Goal: Task Accomplishment & Management: Manage account settings

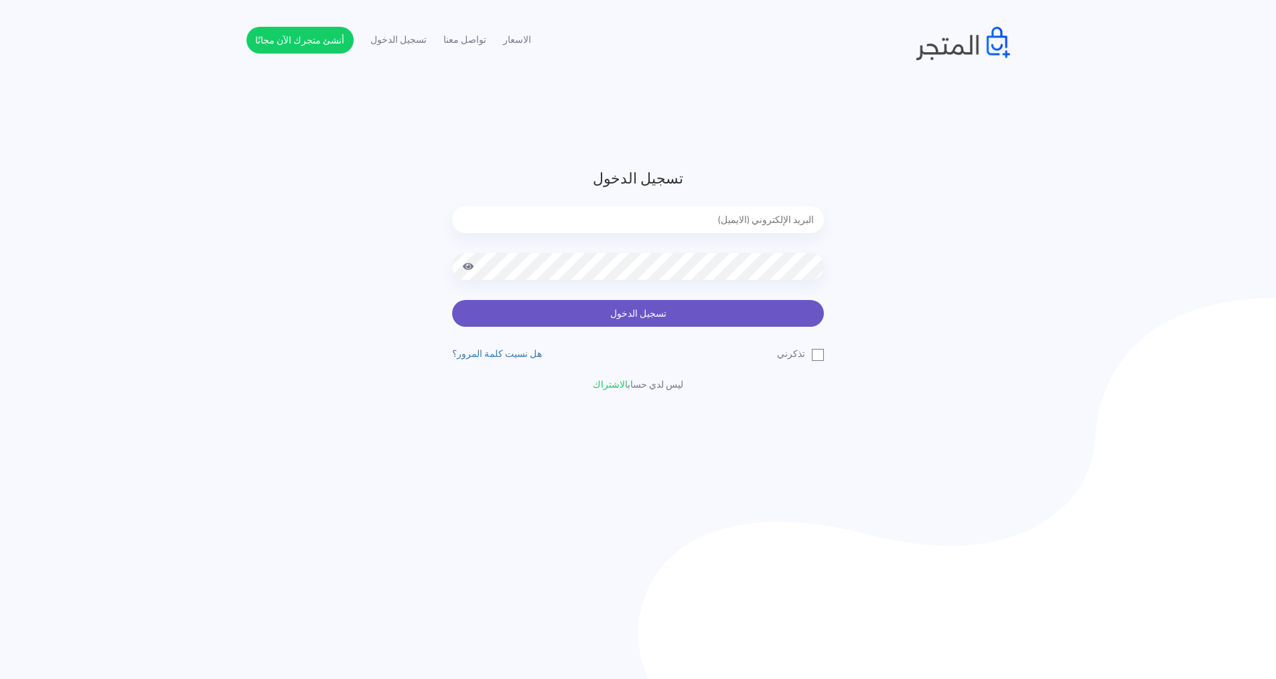
type input "express.laptop@outlook.com"
click at [482, 312] on button "تسجيل الدخول" at bounding box center [638, 313] width 372 height 27
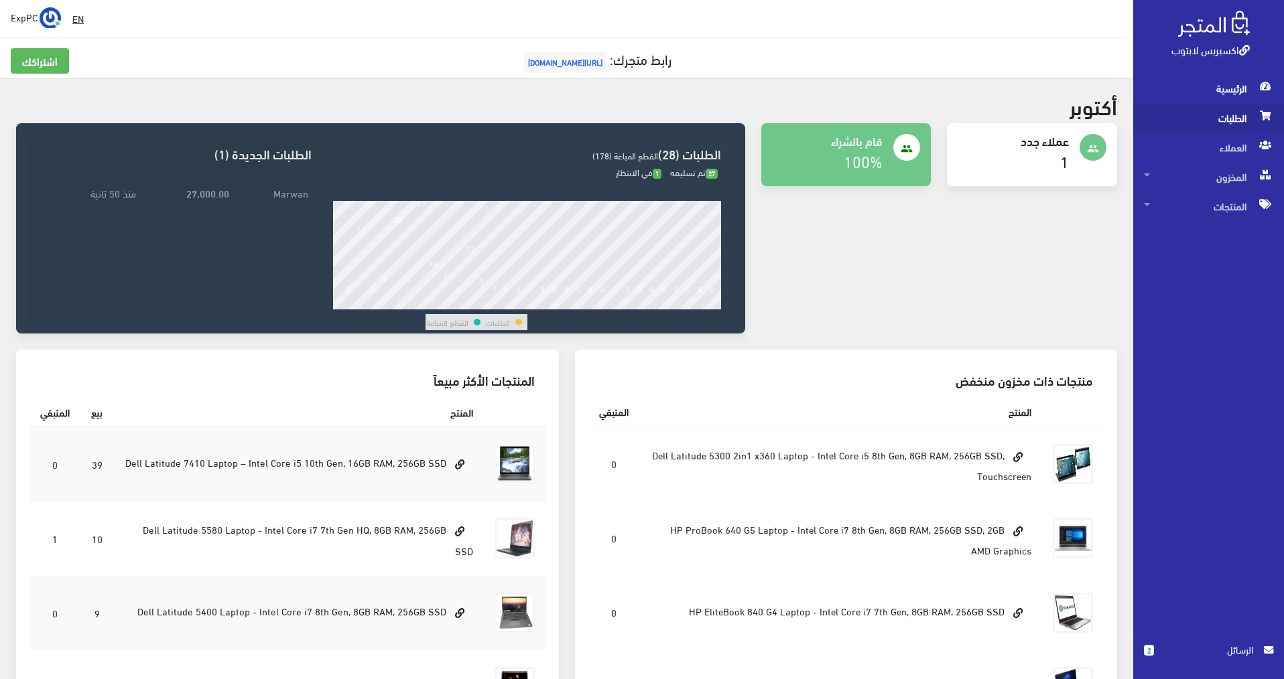
click at [1237, 120] on span "الطلبات" at bounding box center [1208, 117] width 129 height 29
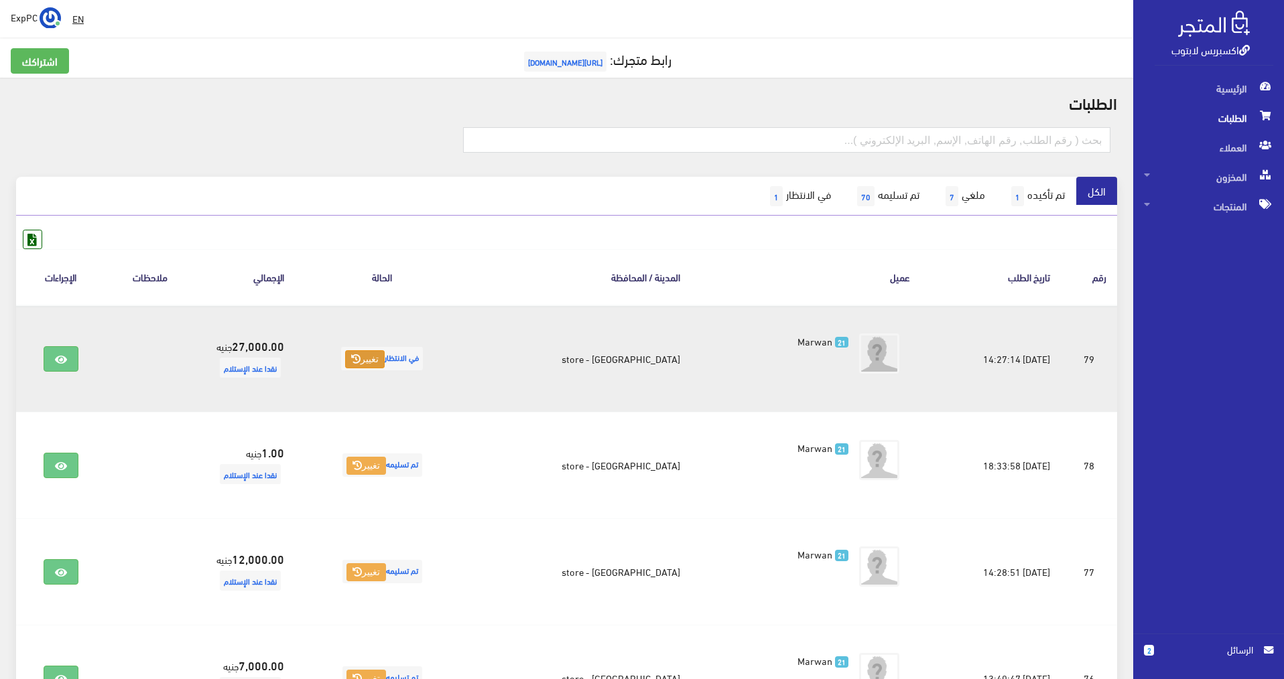
click at [372, 364] on button "تغيير" at bounding box center [365, 359] width 40 height 19
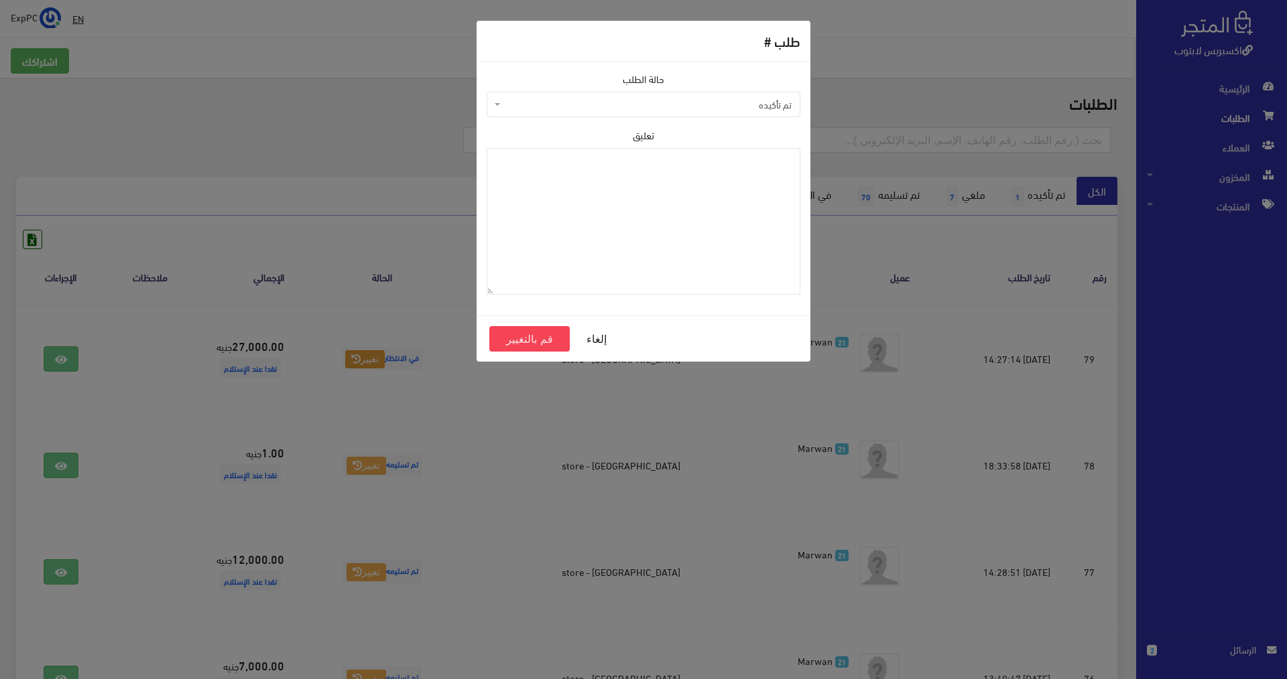
click at [723, 93] on span "تم تأكيده" at bounding box center [643, 104] width 314 height 25
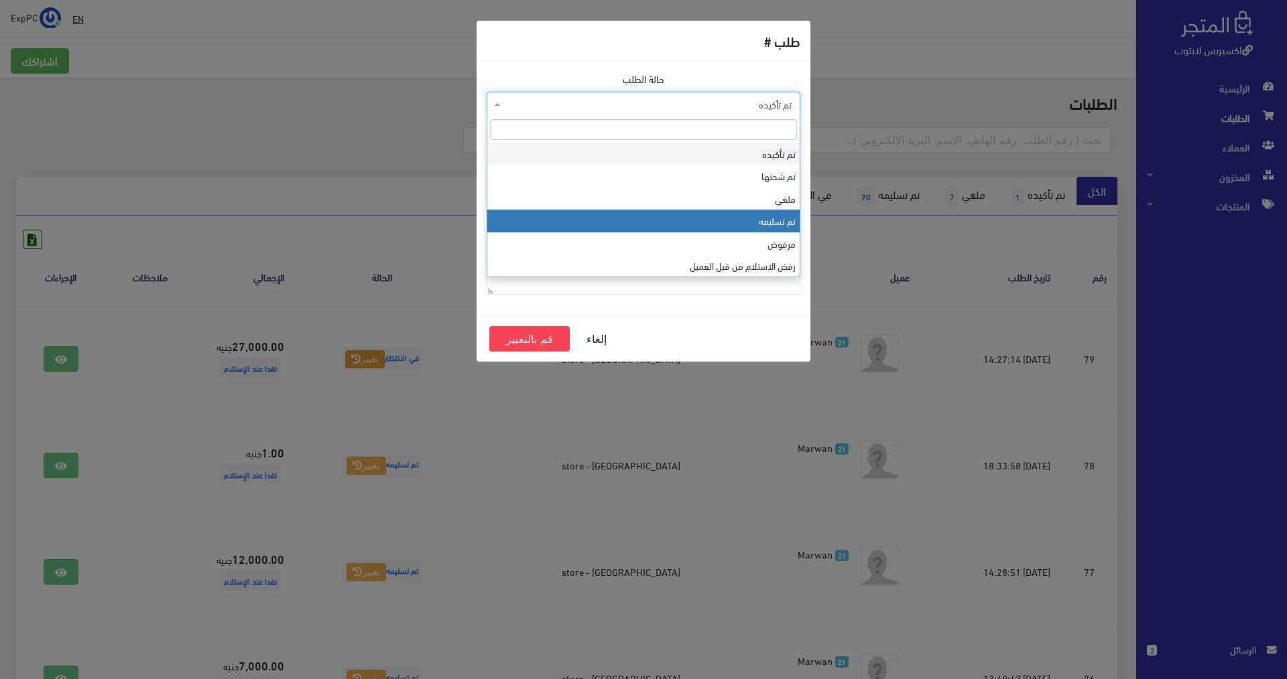
select select "4"
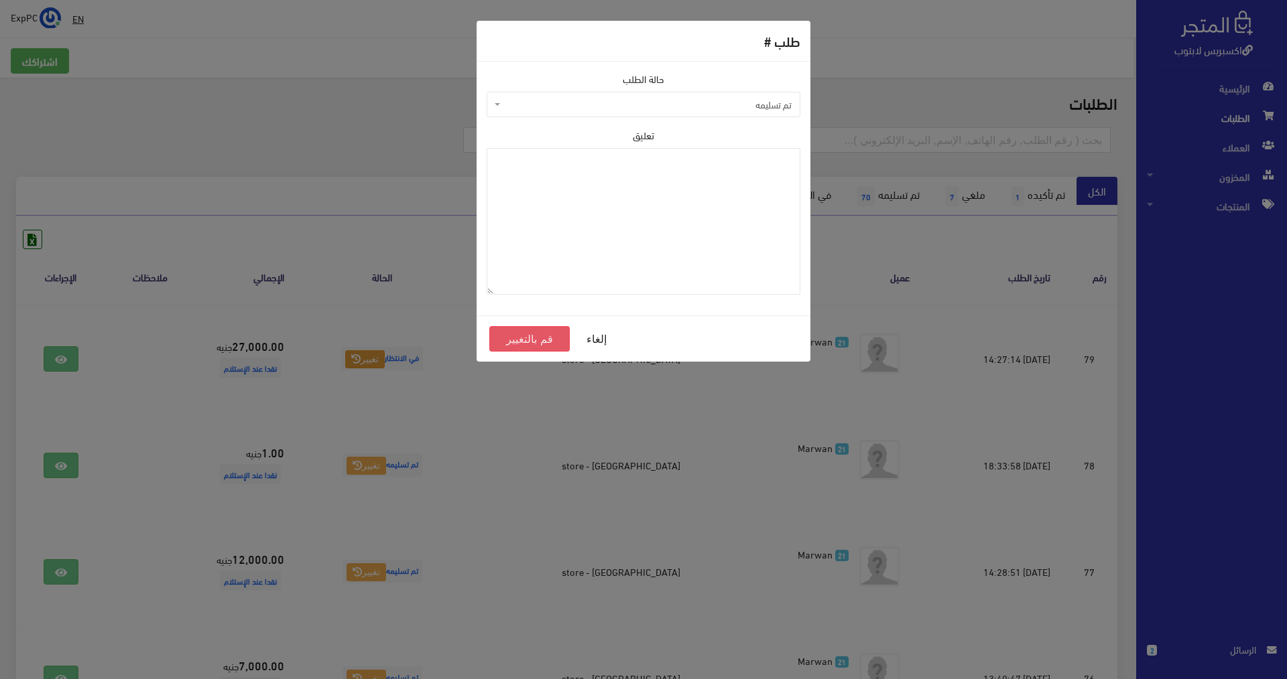
click at [507, 341] on button "قم بالتغيير" at bounding box center [529, 338] width 80 height 25
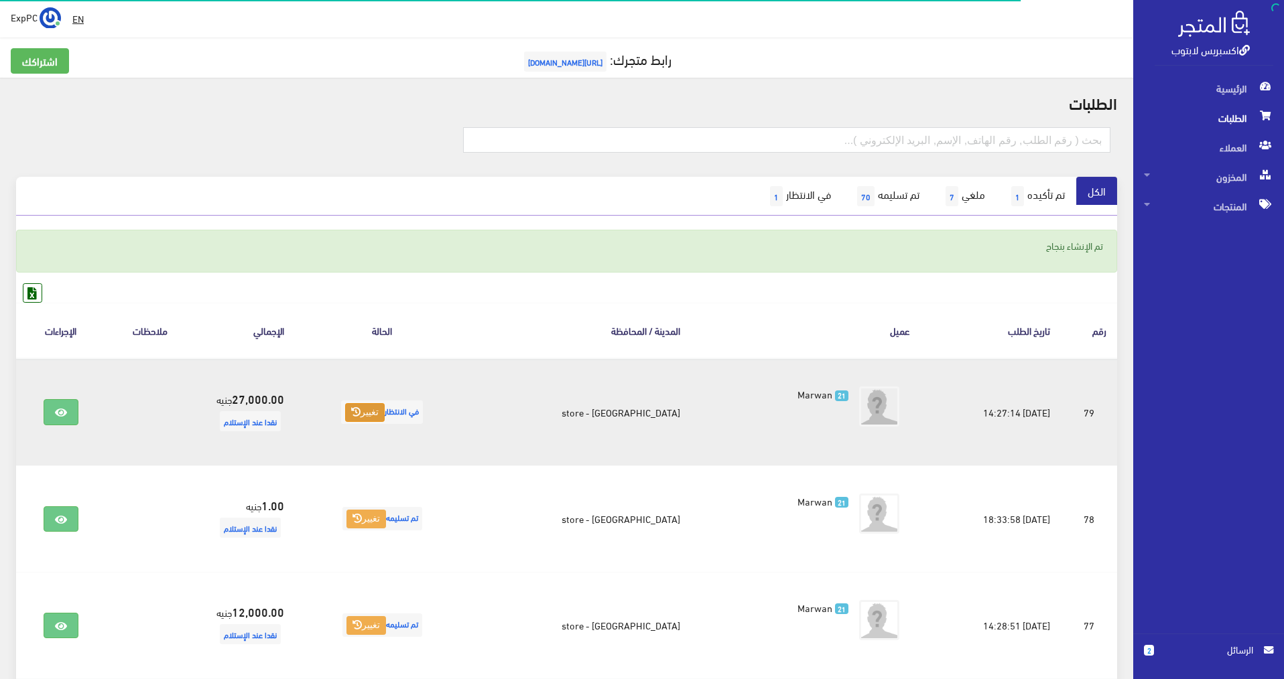
click at [360, 409] on icon at bounding box center [355, 411] width 9 height 9
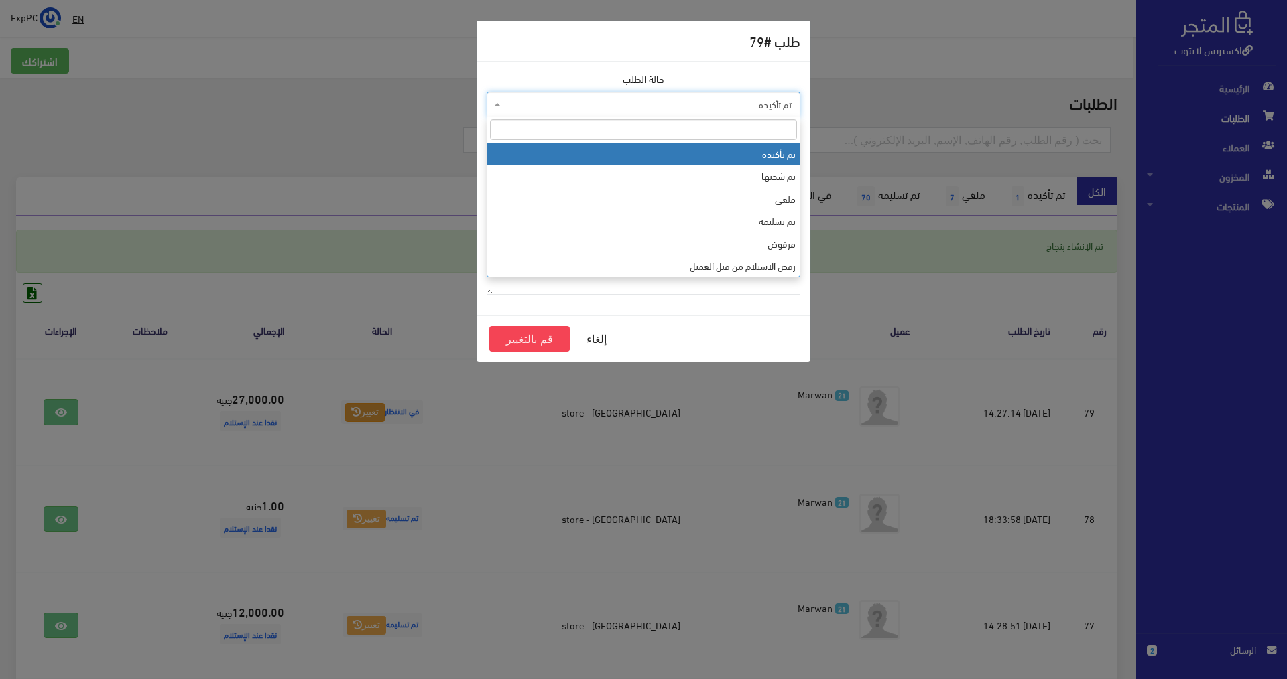
click at [669, 102] on span "تم تأكيده" at bounding box center [647, 104] width 288 height 13
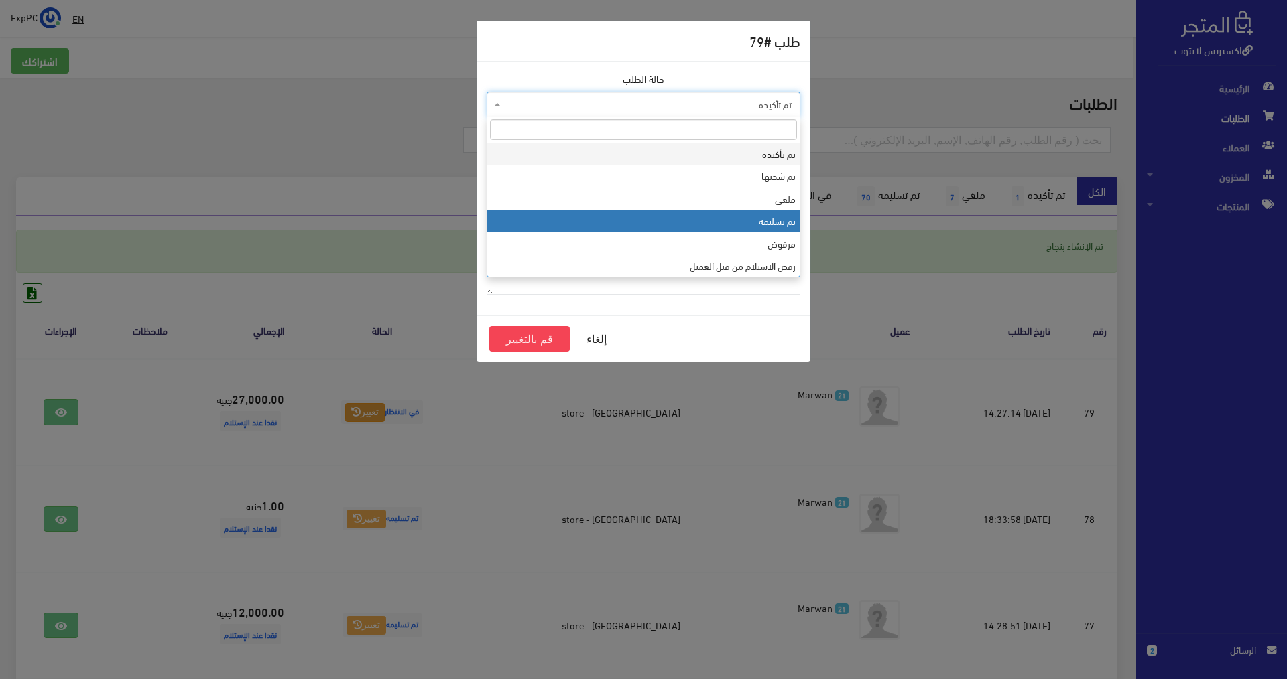
select select "4"
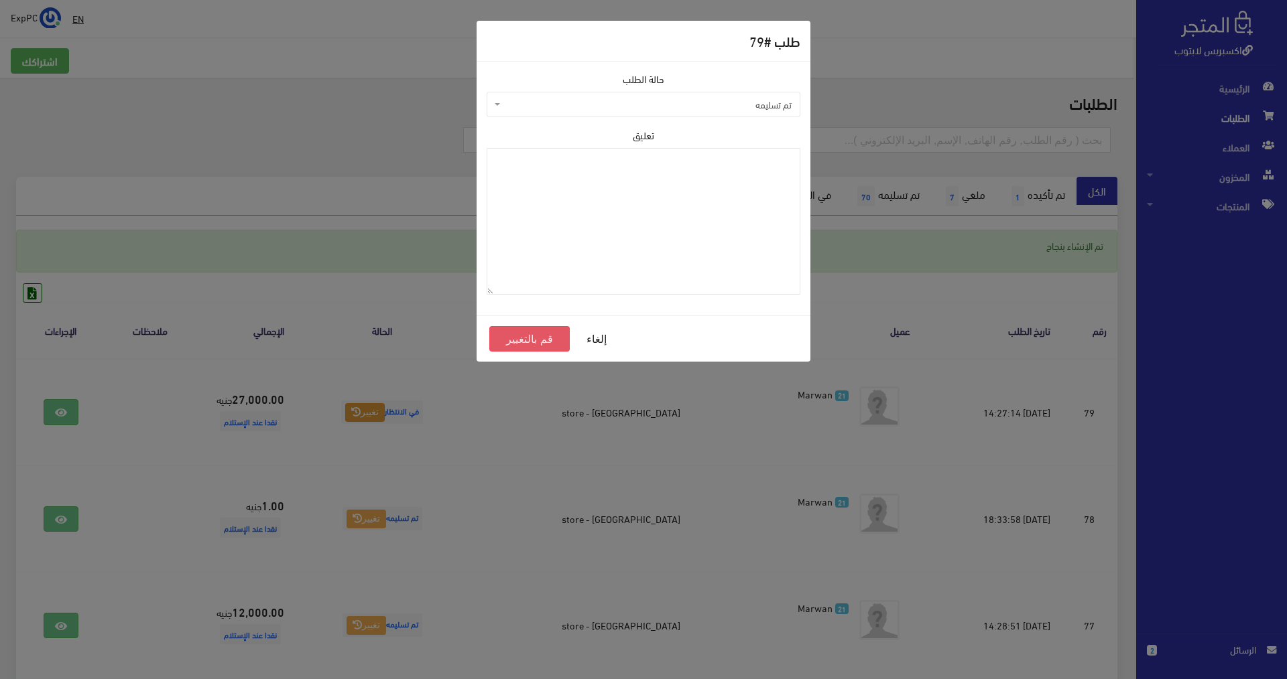
click at [500, 350] on button "قم بالتغيير" at bounding box center [529, 338] width 80 height 25
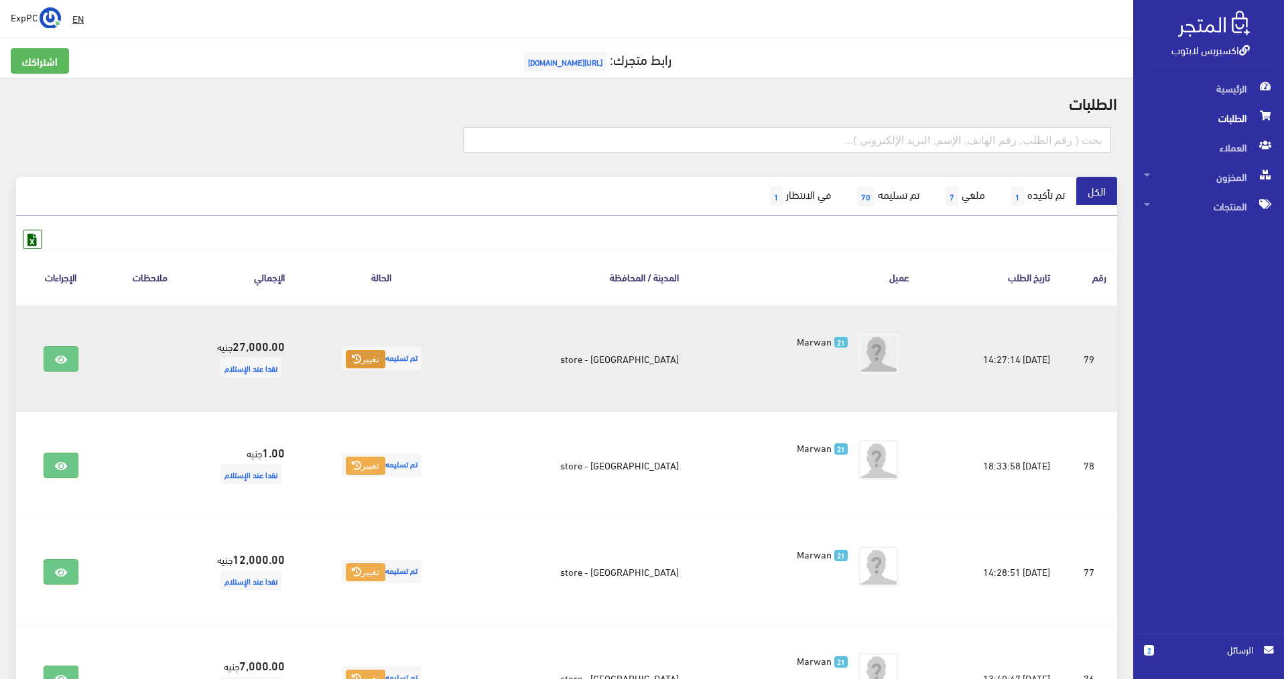
click at [383, 363] on button "تغيير" at bounding box center [366, 359] width 40 height 19
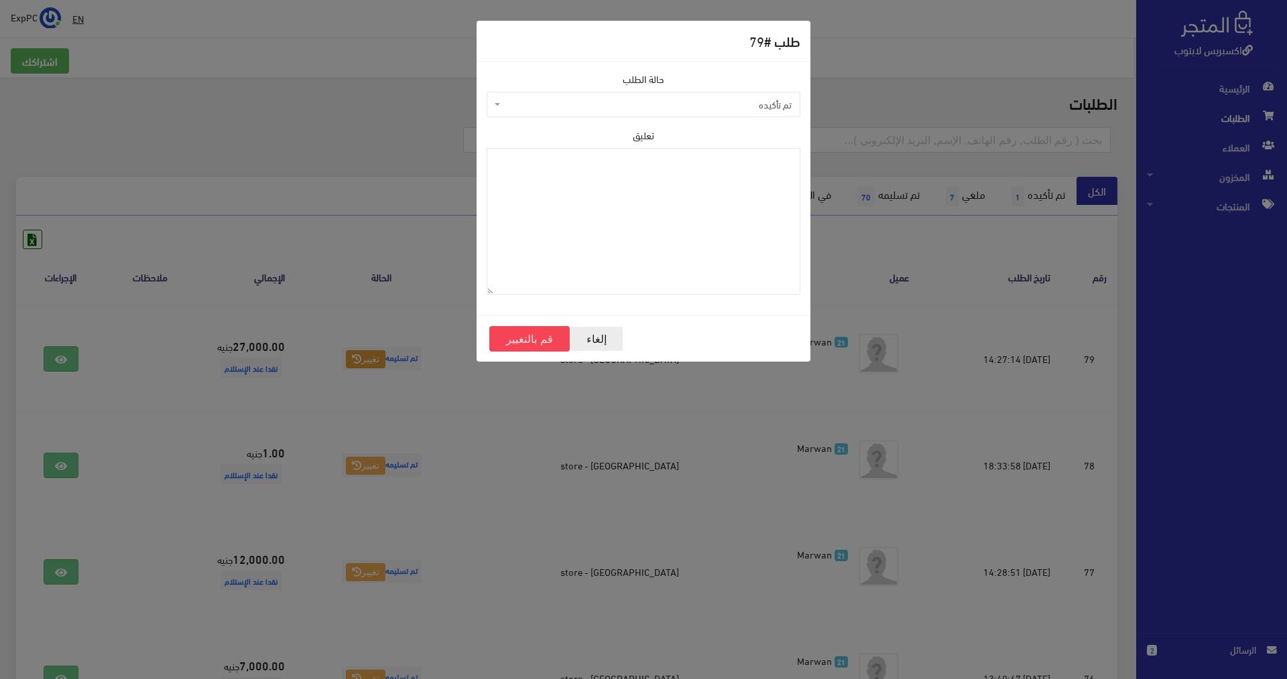
click at [590, 340] on button "إلغاء" at bounding box center [597, 338] width 54 height 25
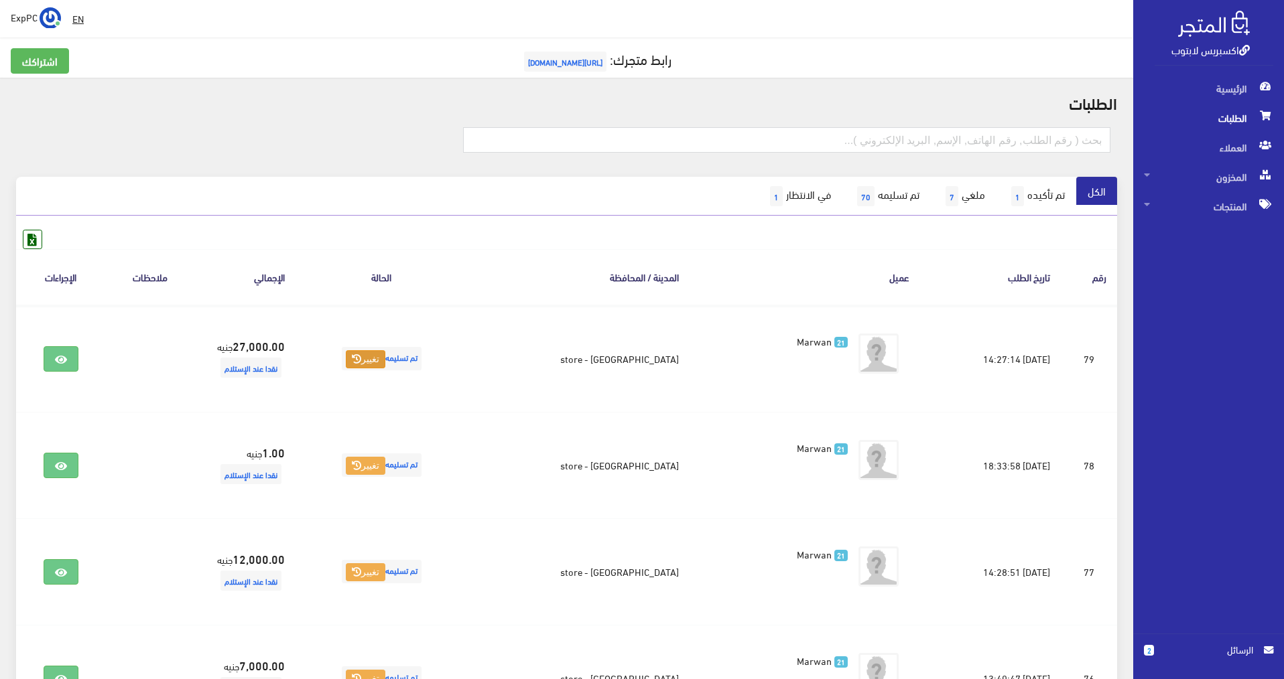
click at [1195, 110] on span "الطلبات" at bounding box center [1208, 117] width 129 height 29
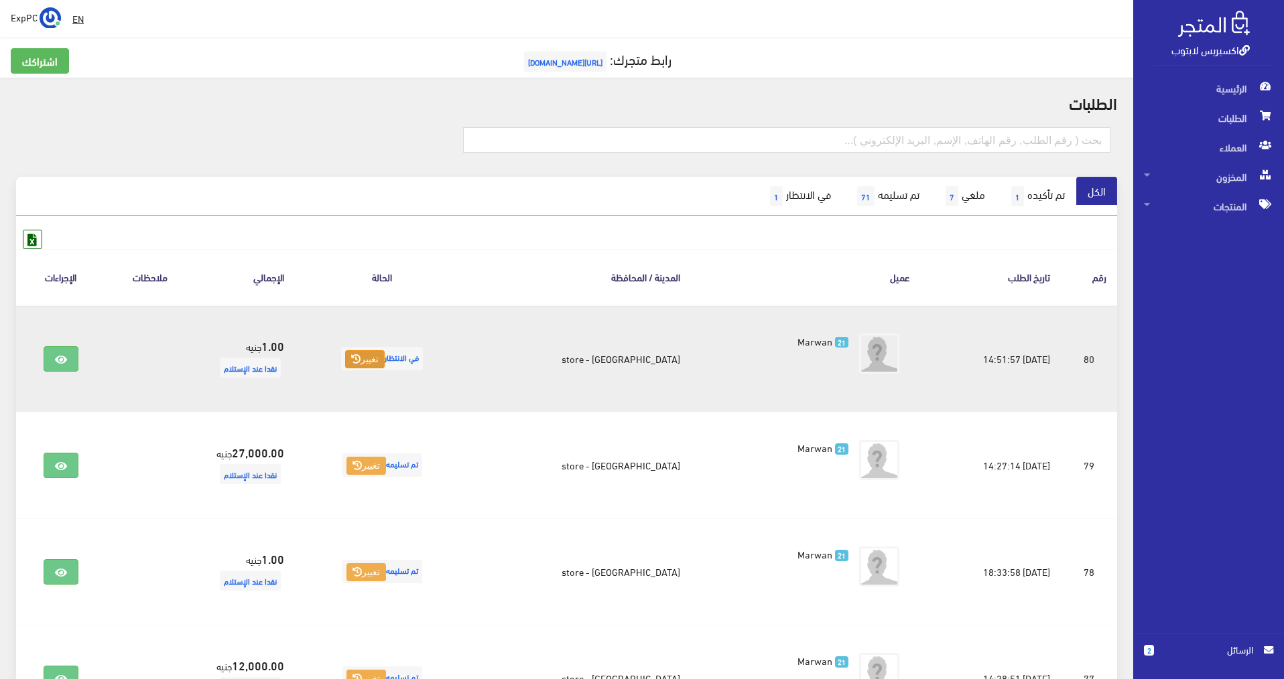
click at [380, 357] on button "تغيير" at bounding box center [365, 359] width 40 height 19
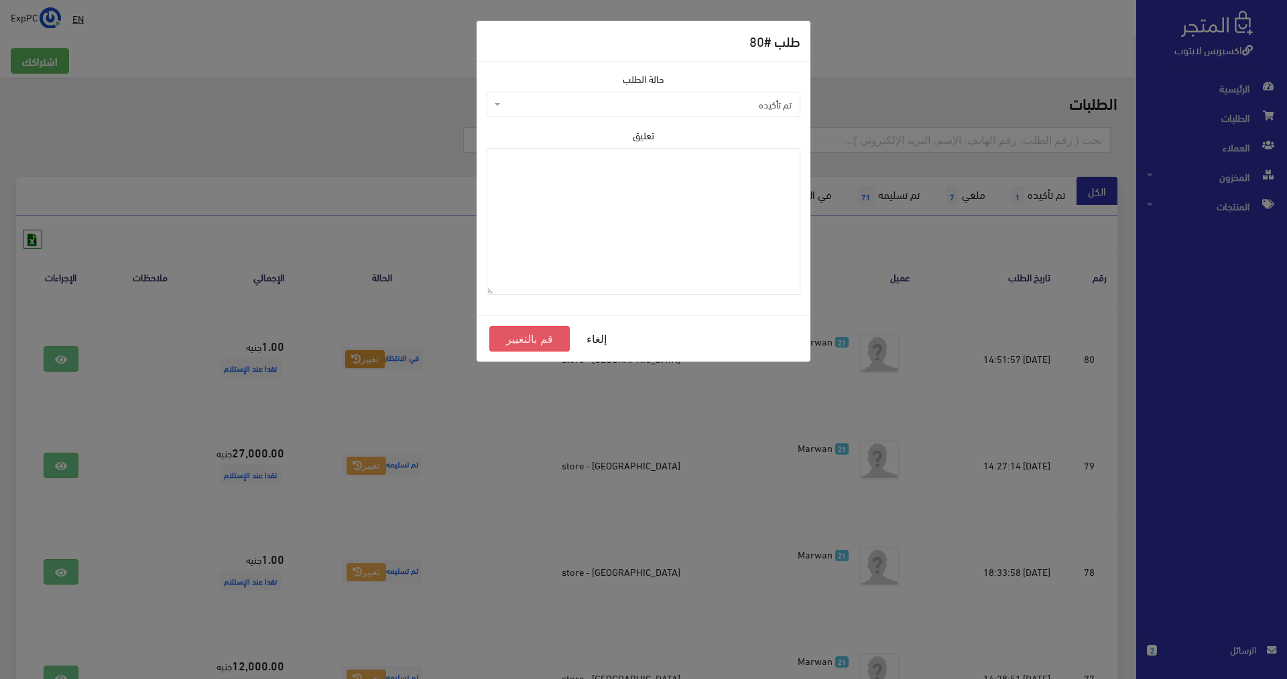
click at [558, 336] on button "قم بالتغيير" at bounding box center [529, 338] width 80 height 25
click at [730, 111] on span "تم تأكيده" at bounding box center [647, 104] width 288 height 13
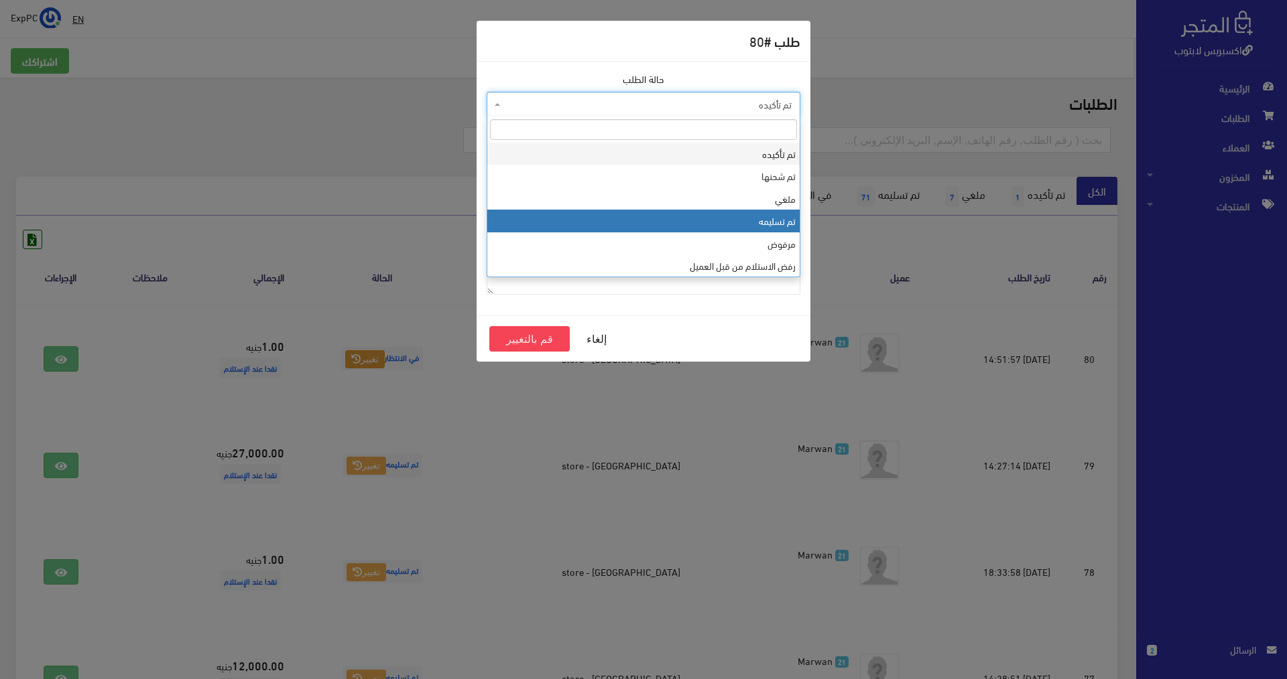
select select "4"
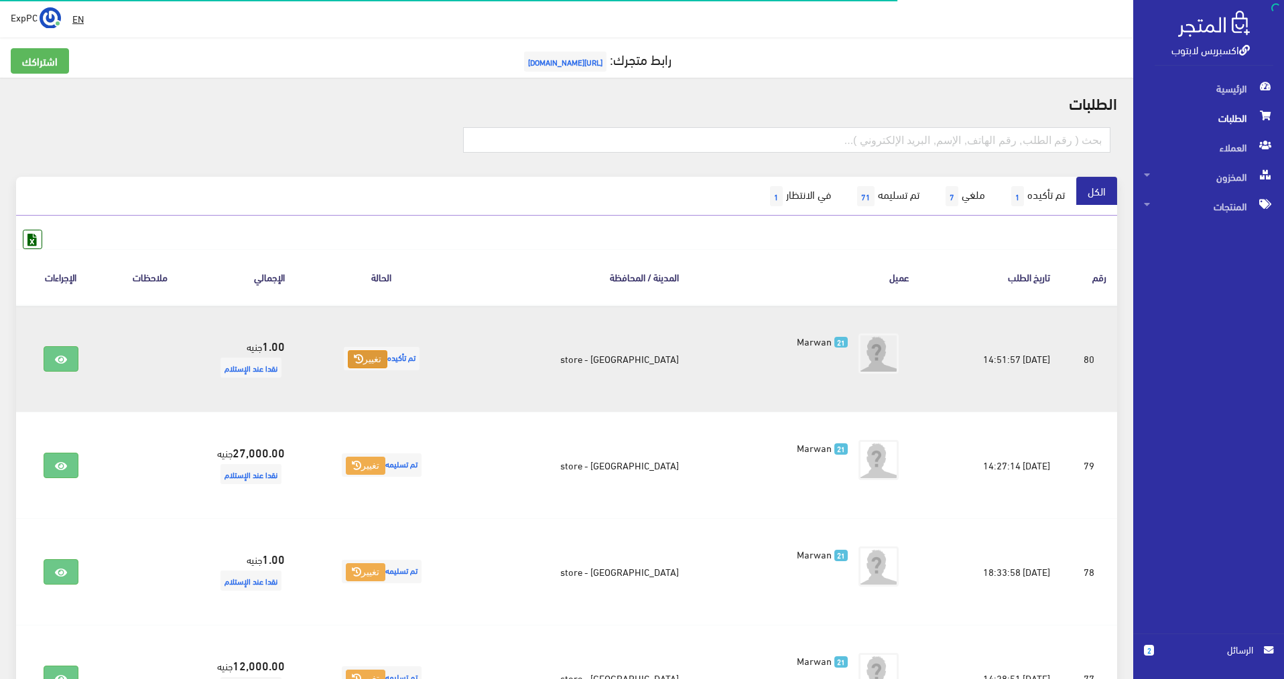
click at [377, 361] on button "تغيير" at bounding box center [368, 359] width 40 height 19
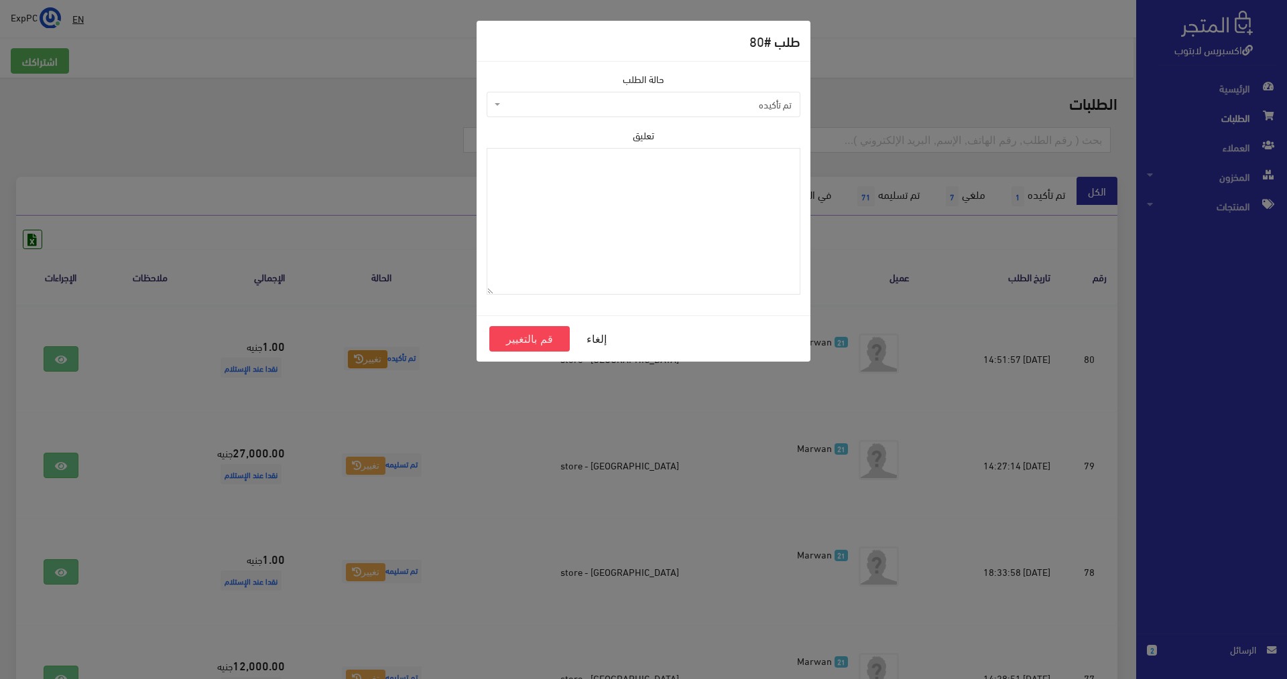
click at [721, 106] on span "تم تأكيده" at bounding box center [647, 104] width 288 height 13
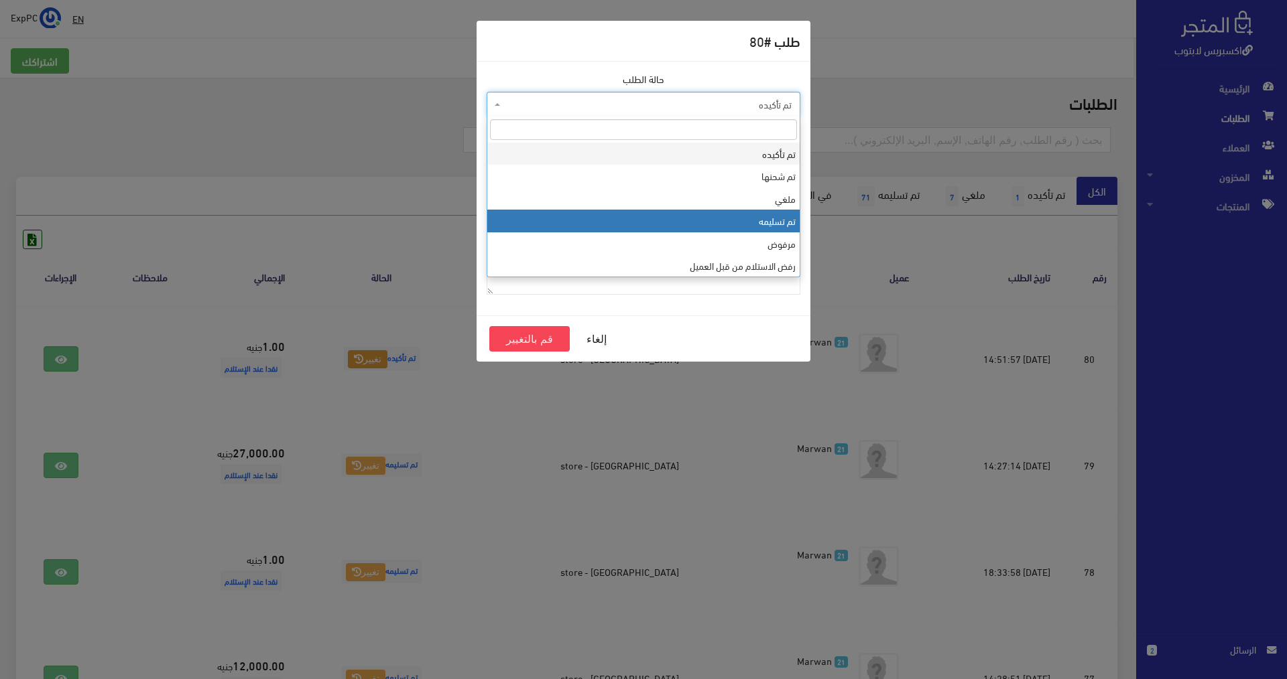
select select "4"
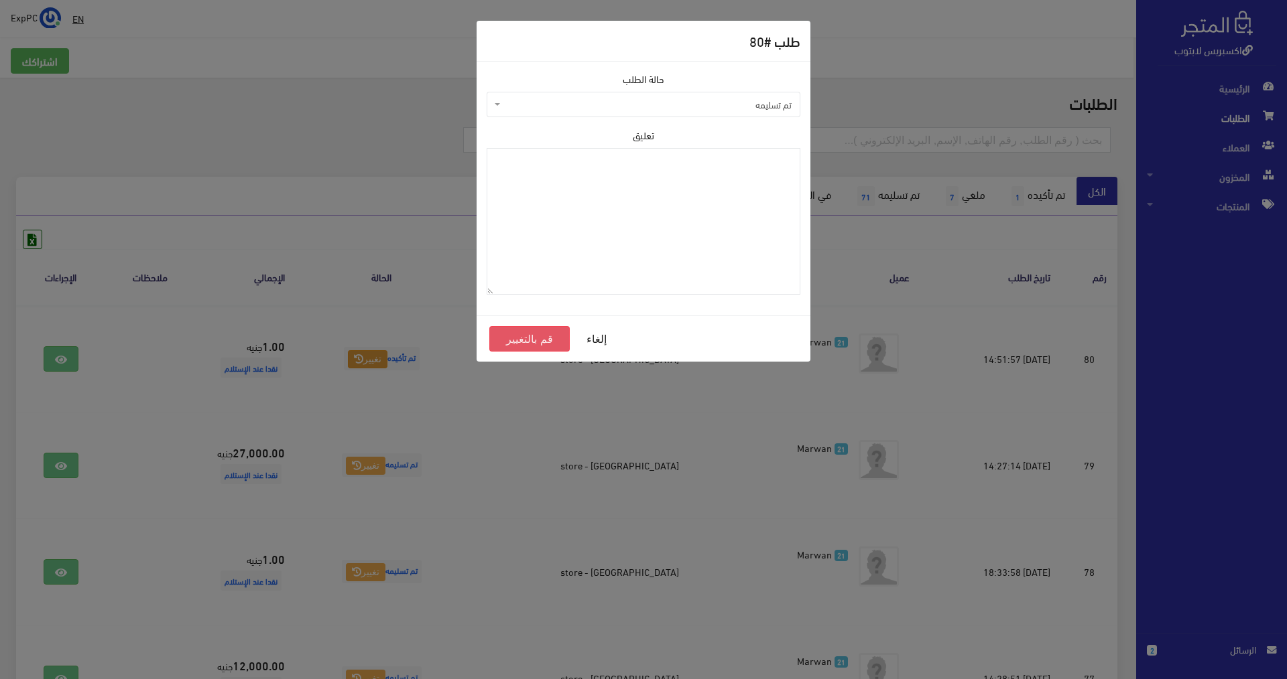
click at [522, 336] on button "قم بالتغيير" at bounding box center [529, 338] width 80 height 25
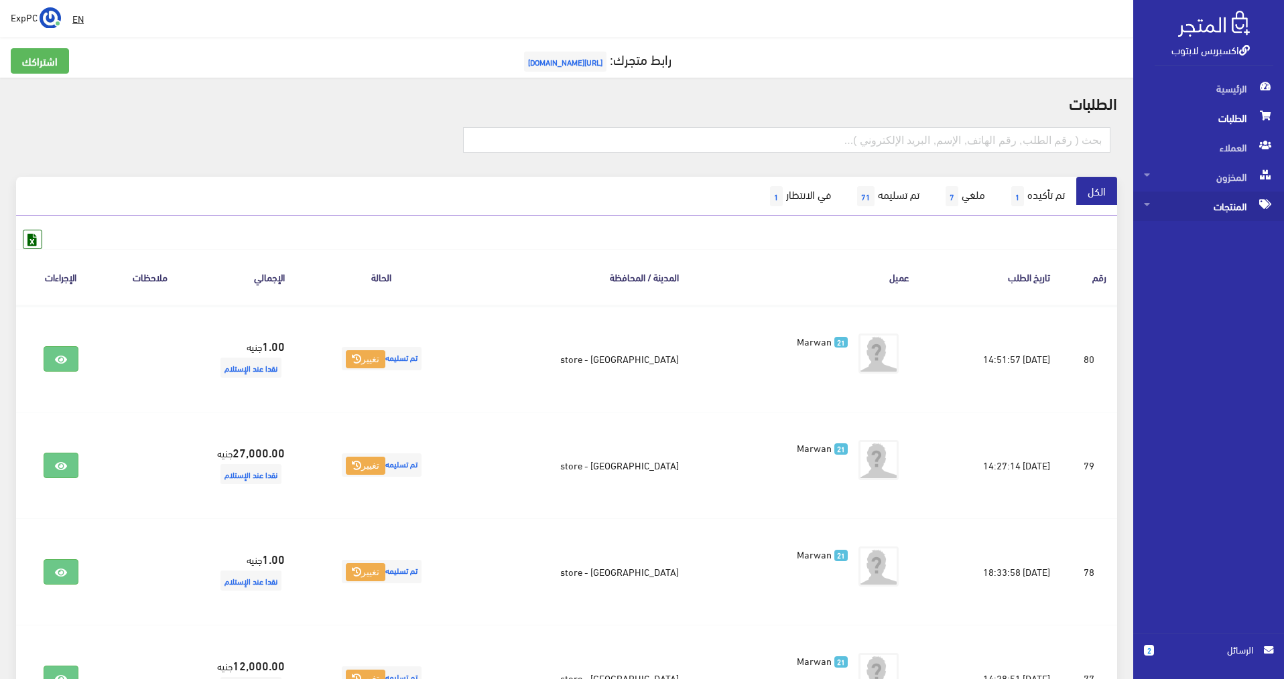
click at [1218, 202] on span "المنتجات" at bounding box center [1208, 206] width 129 height 29
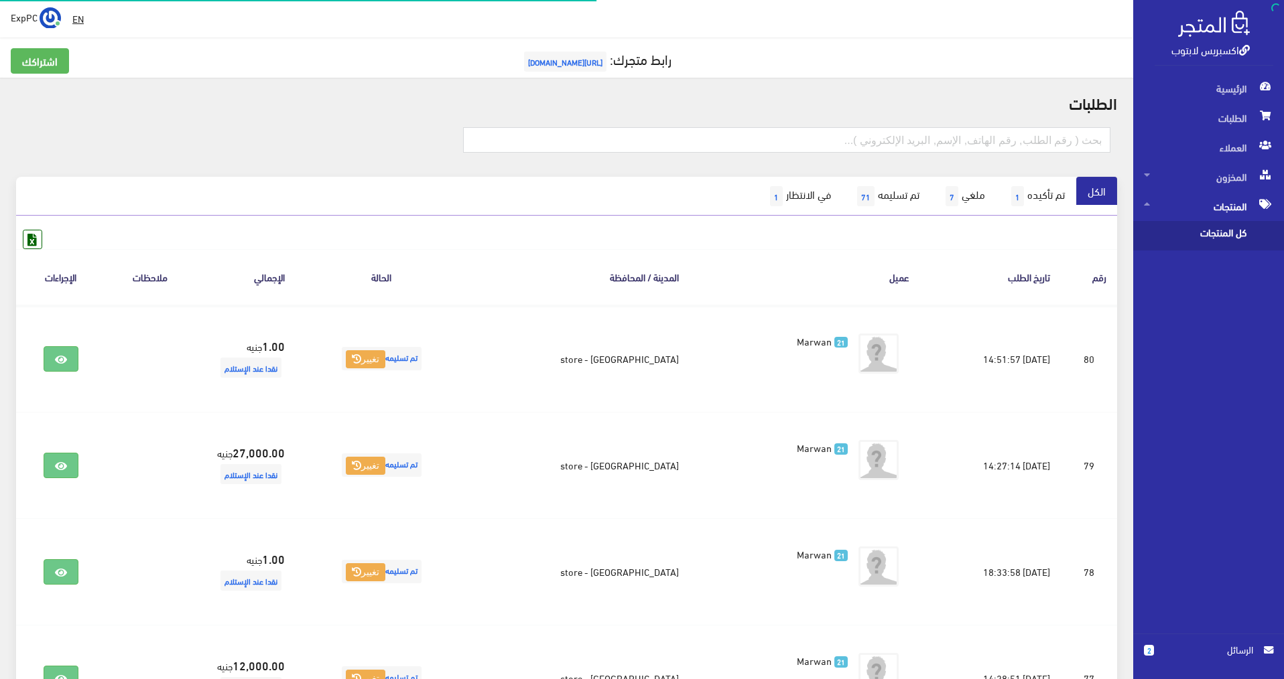
click at [1212, 233] on span "كل المنتجات" at bounding box center [1195, 235] width 102 height 29
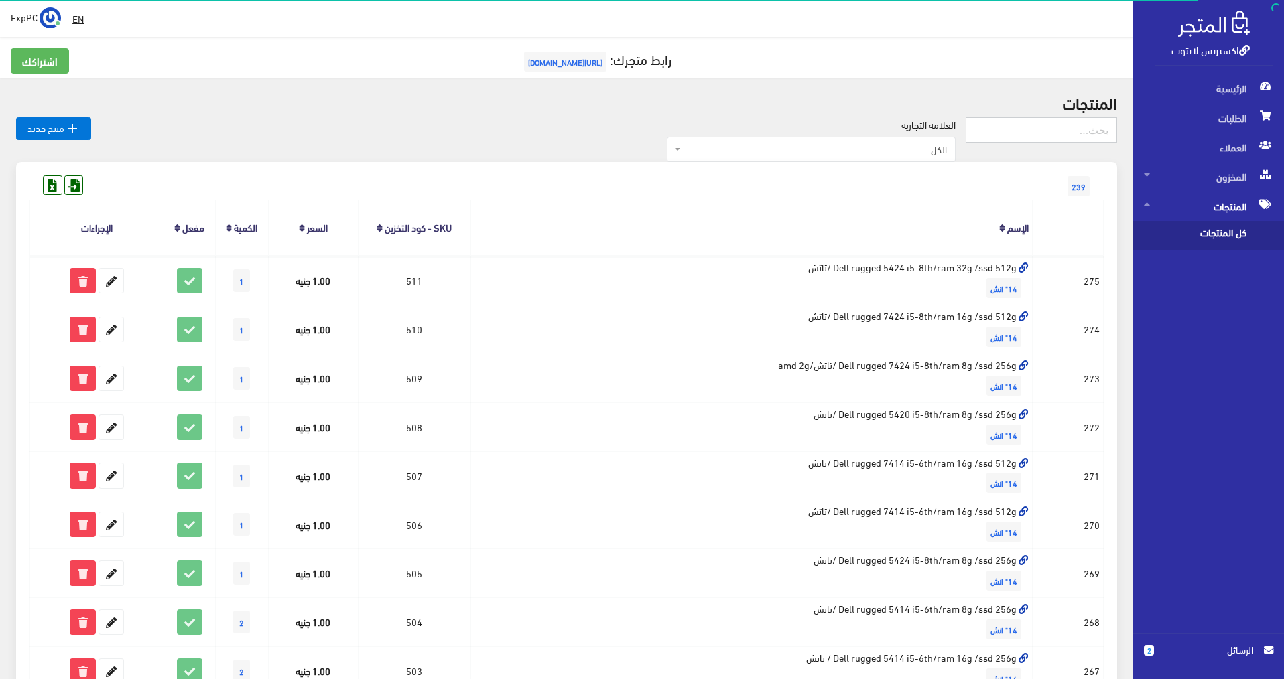
click at [1087, 129] on input "text" at bounding box center [1041, 129] width 151 height 25
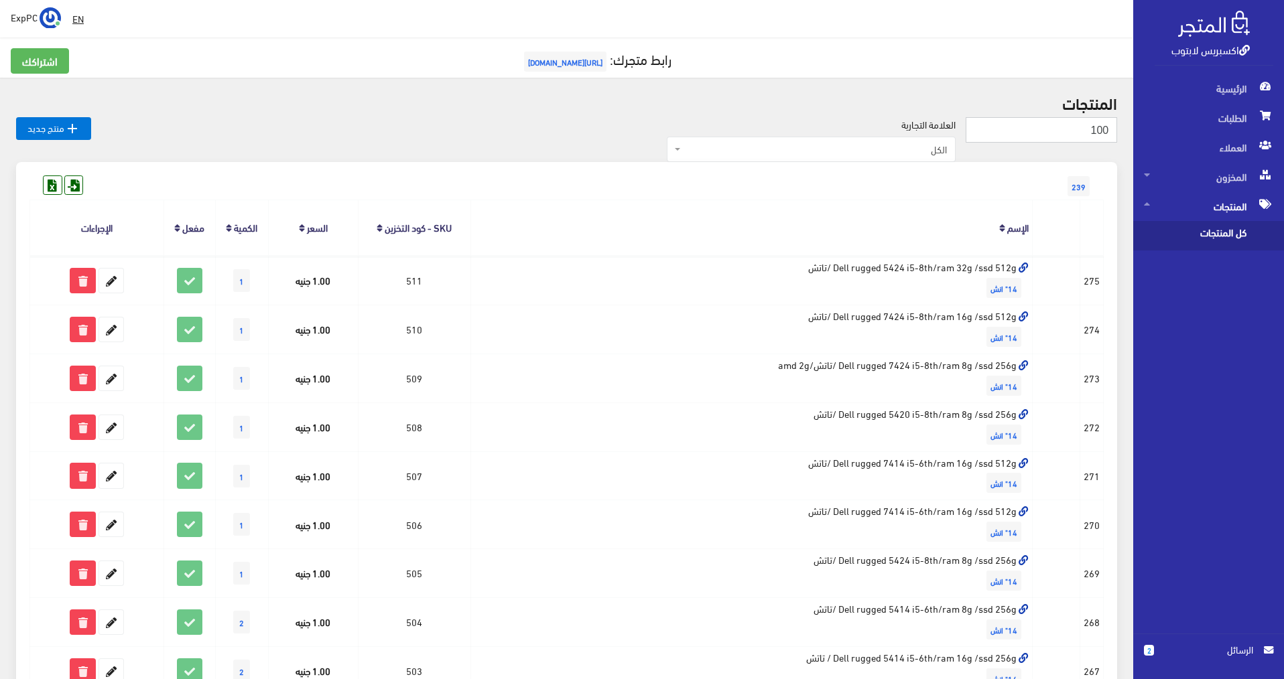
type input "100"
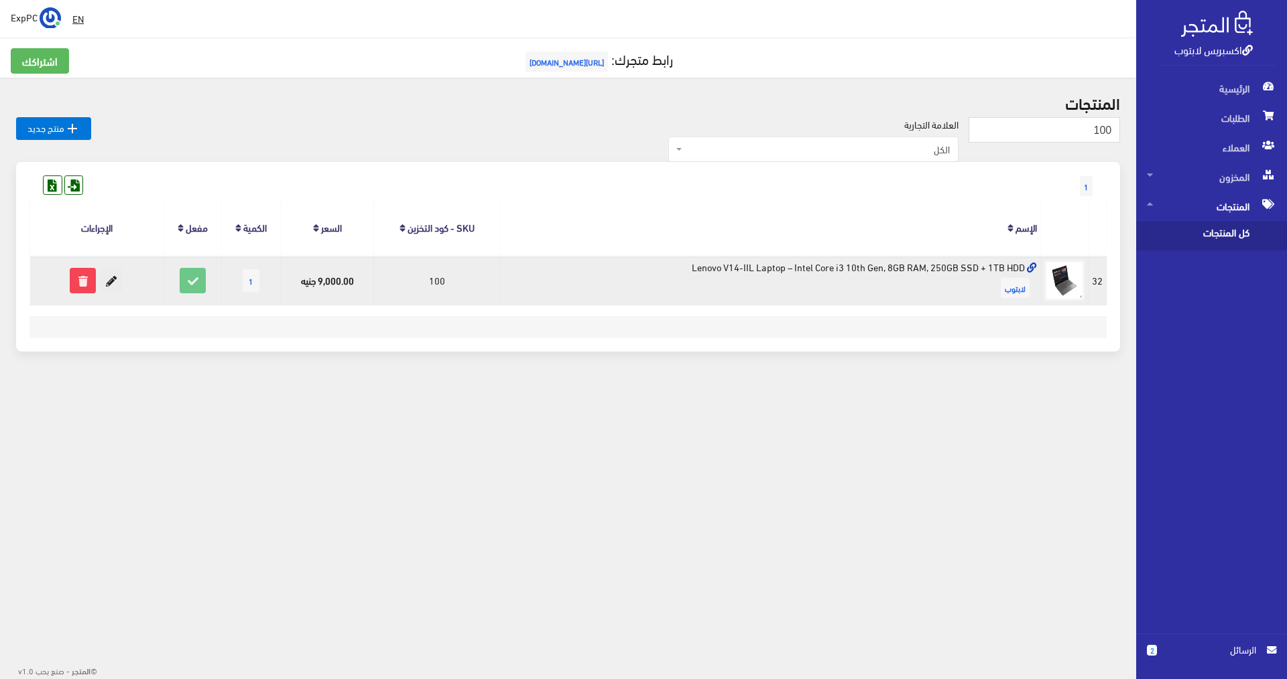
click at [115, 279] on icon at bounding box center [111, 281] width 24 height 24
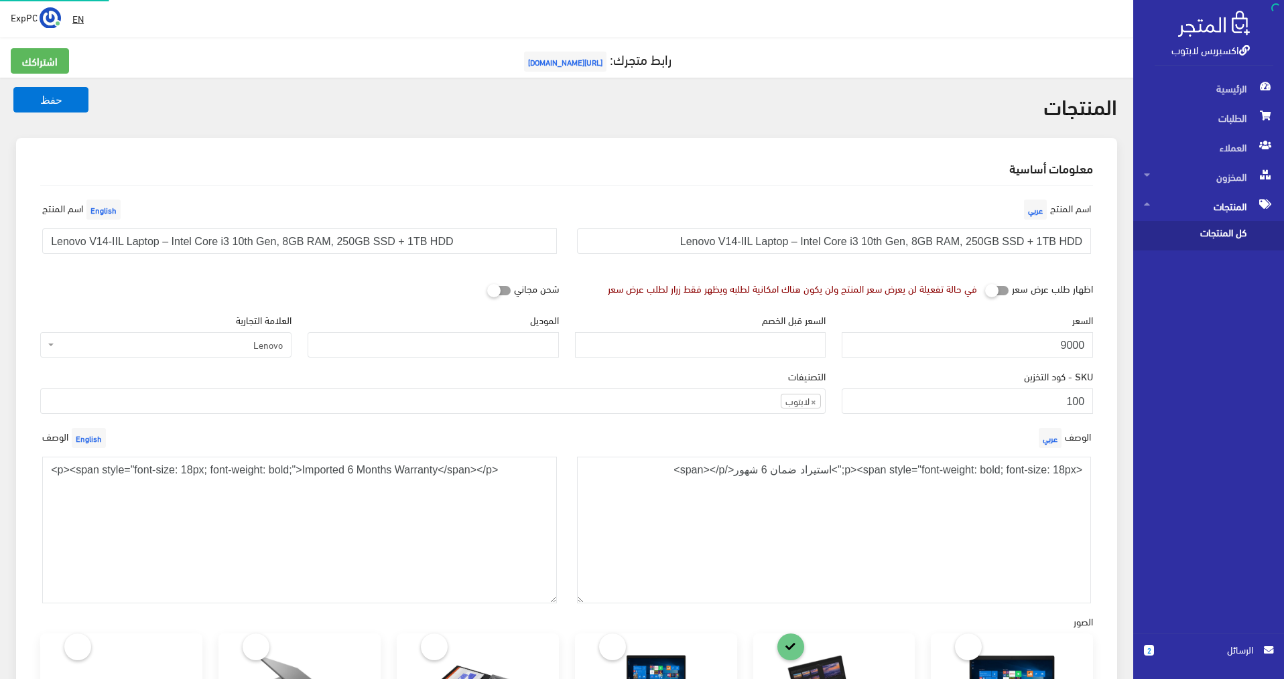
scroll to position [123, 0]
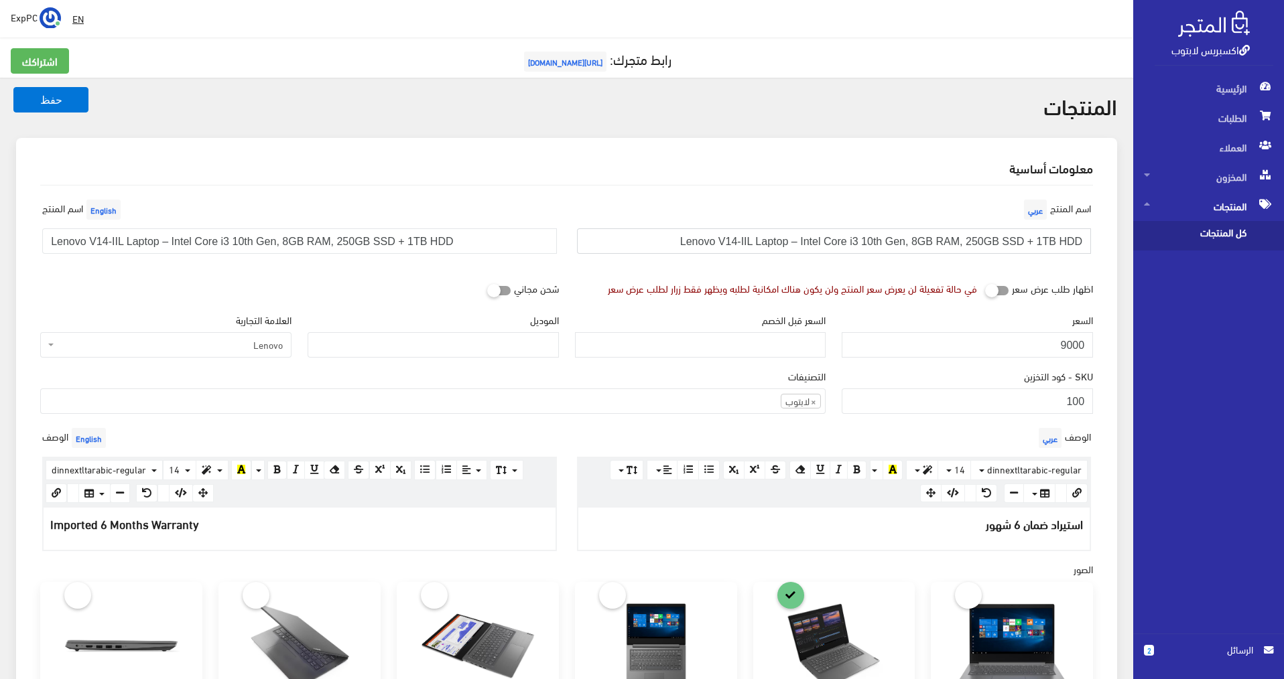
drag, startPoint x: 1031, startPoint y: 243, endPoint x: 1105, endPoint y: 239, distance: 74.5
type input "Lenovo V14-IIL Laptop – Intel Core i3 10th Gen, 8GB RAM, 250GB SSD"
drag, startPoint x: 389, startPoint y: 245, endPoint x: 464, endPoint y: 243, distance: 75.8
click at [464, 243] on input "Lenovo V14-IIL Laptop – Intel Core i3 10th Gen, 8GB RAM, 250GB SSD + 1TB HDD" at bounding box center [299, 240] width 515 height 25
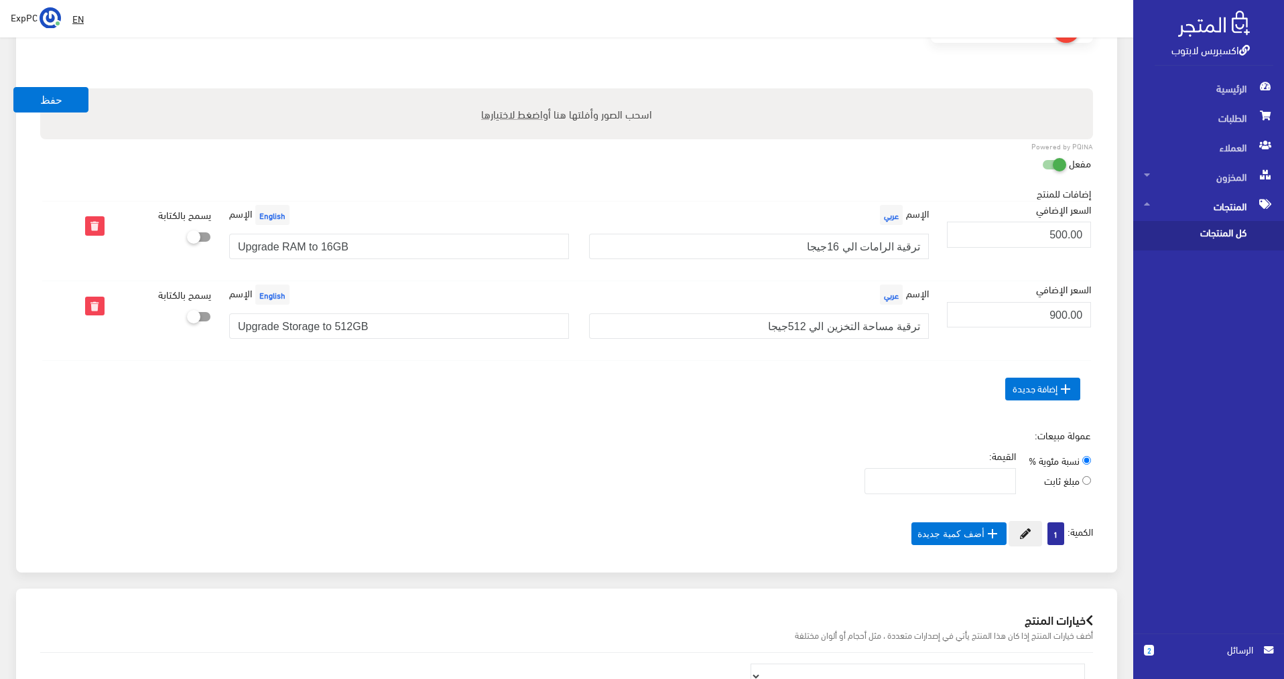
scroll to position [1005, 0]
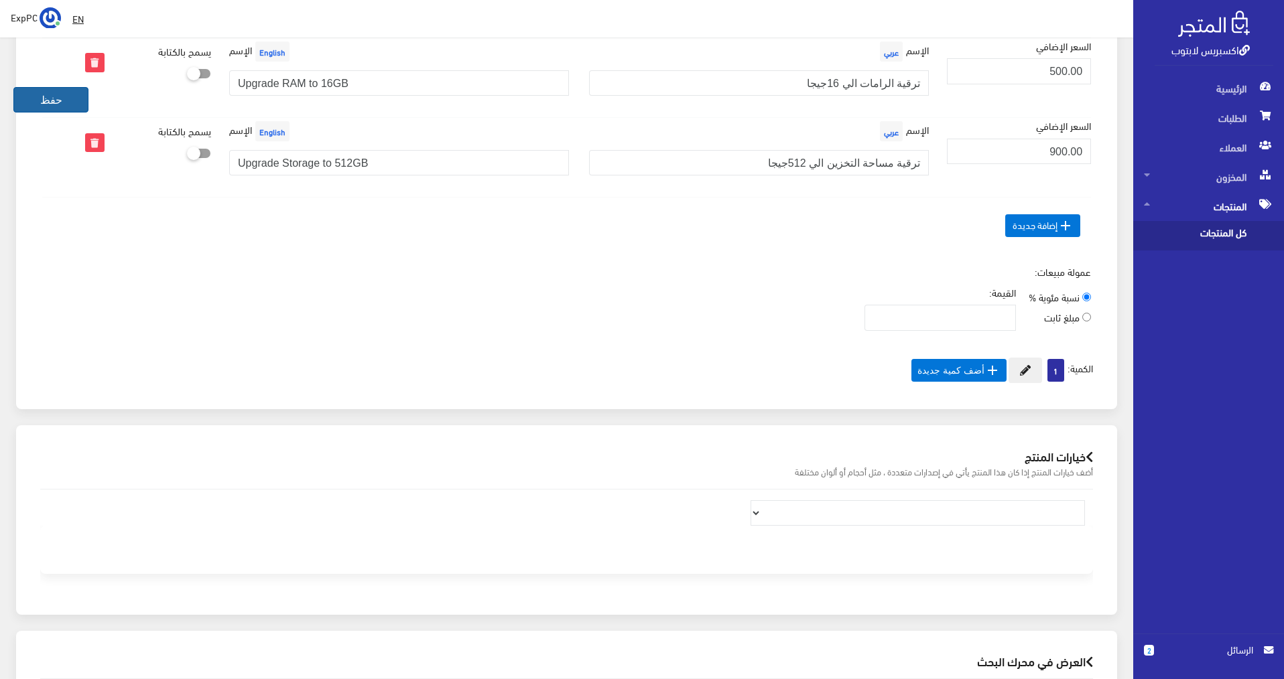
type input "Lenovo V14-IIL Laptop – Intel Core i3 10th Gen, 8GB RAM, 250GB SSD"
click at [44, 101] on button "حفظ" at bounding box center [50, 99] width 75 height 25
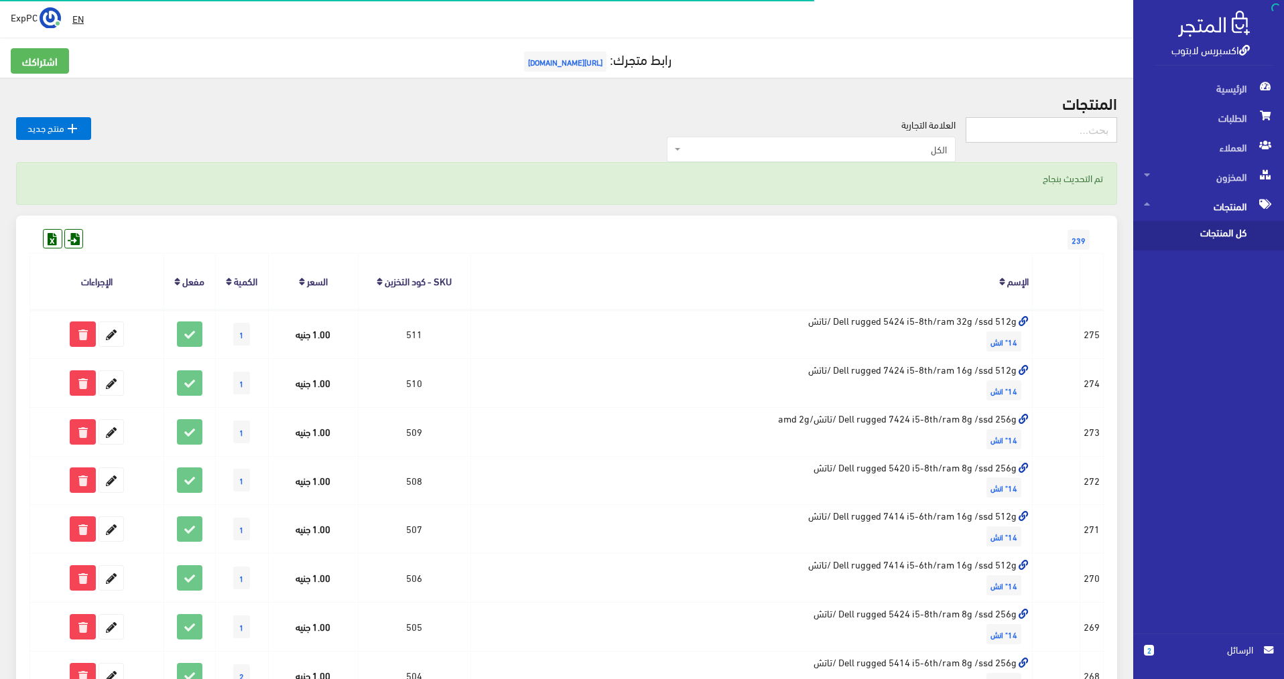
click at [1050, 133] on input "text" at bounding box center [1041, 129] width 151 height 25
type input "100"
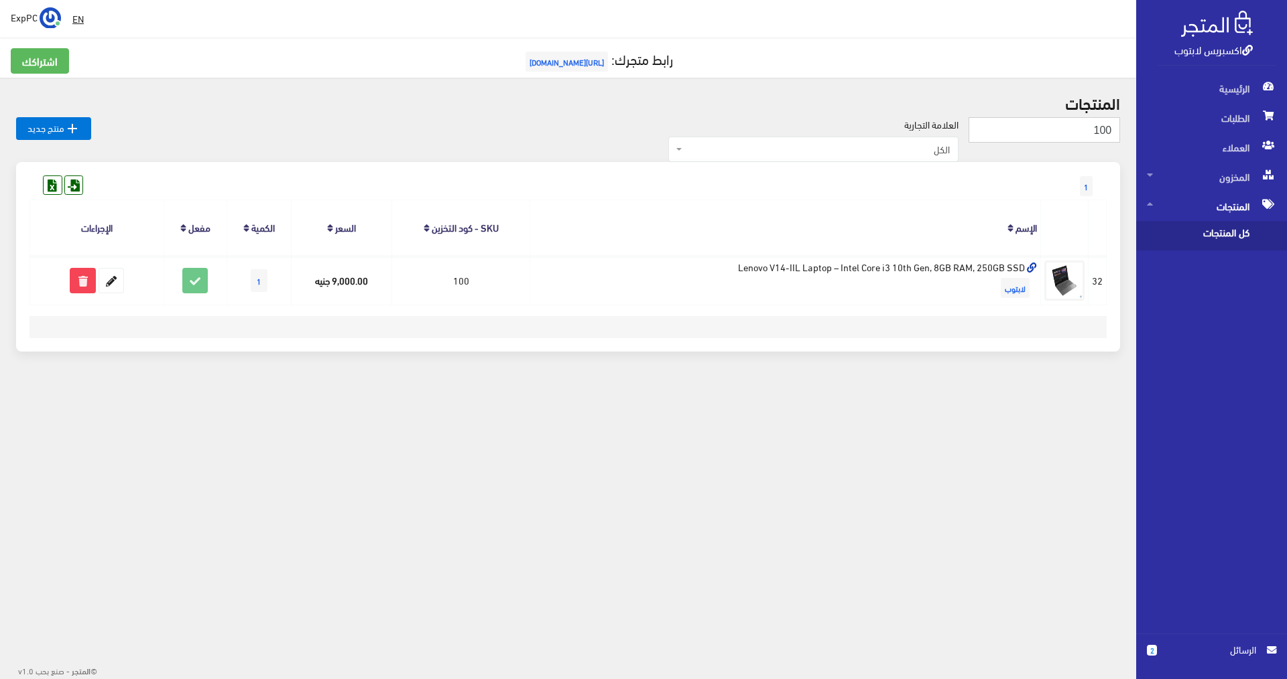
click at [1070, 126] on input "100" at bounding box center [1043, 129] width 151 height 25
type input "101"
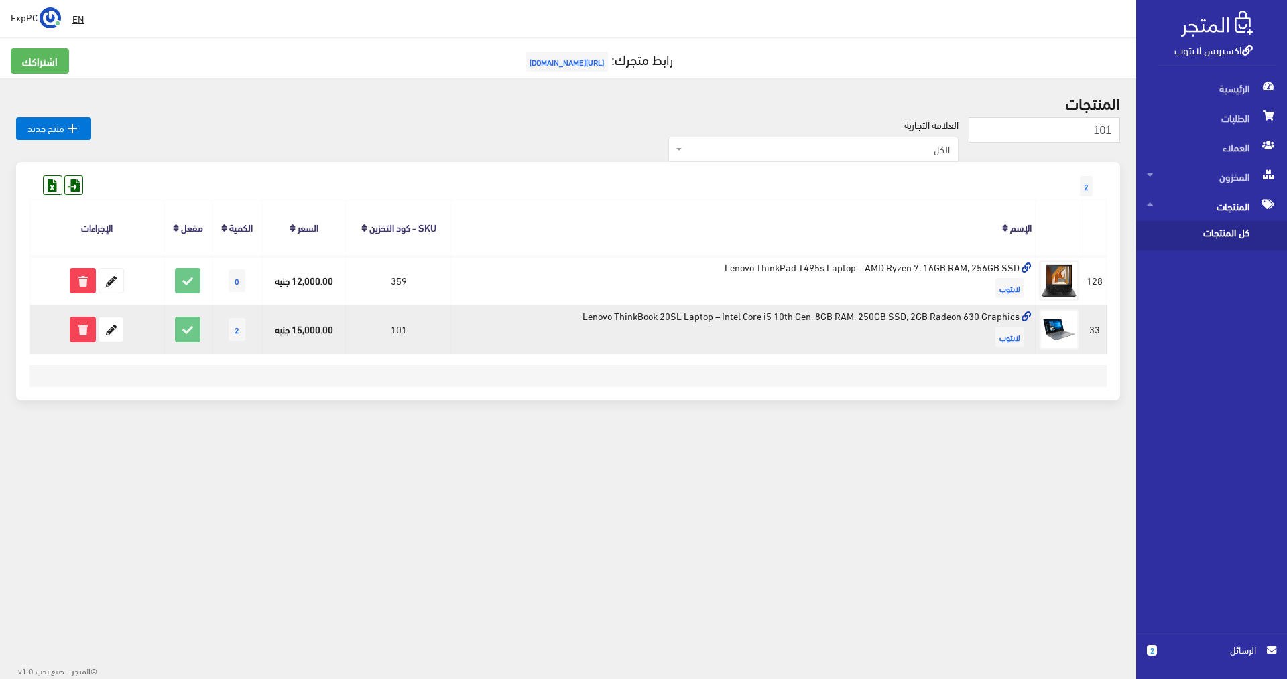
click at [706, 314] on td "Lenovo ThinkBook 20SL Laptop – Intel Core i5 10th Gen, 8GB RAM, 250GB SSD, 2GB …" at bounding box center [743, 330] width 584 height 49
click at [708, 326] on td "Lenovo ThinkBook 20SL Laptop – Intel Core i5 10th Gen, 8GB RAM, 250GB SSD, 2GB …" at bounding box center [743, 330] width 584 height 49
click at [107, 325] on icon at bounding box center [111, 330] width 24 height 24
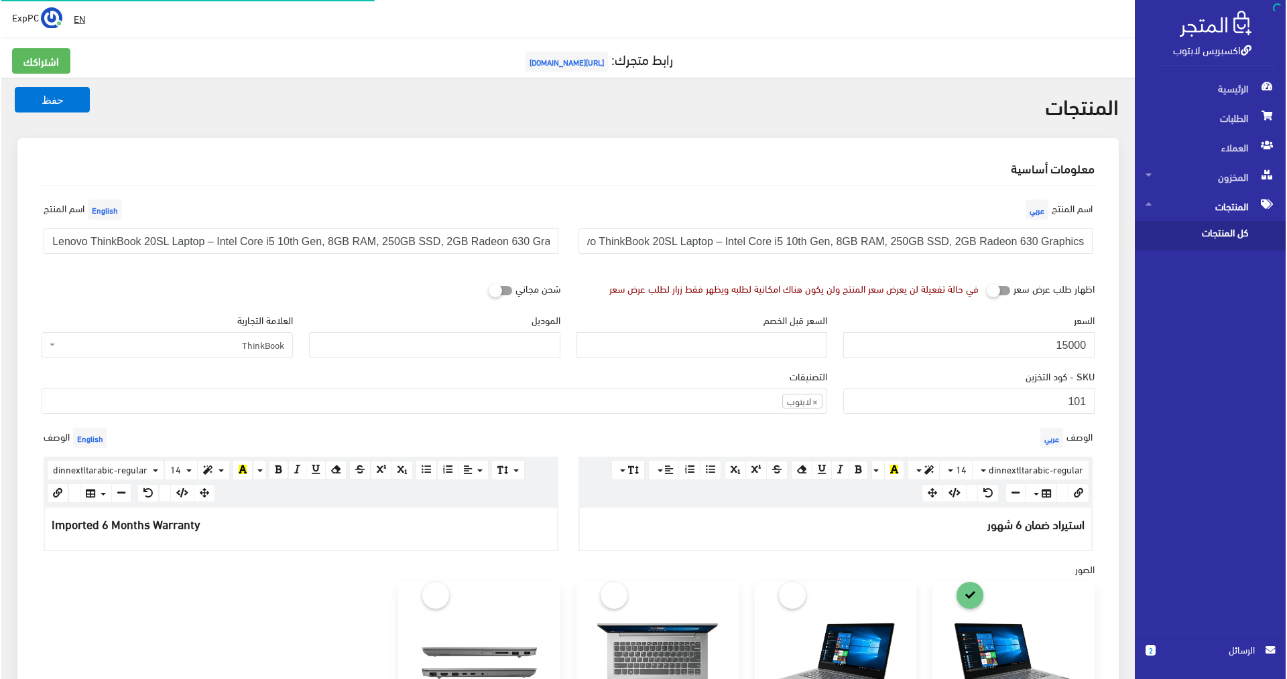
scroll to position [121, 0]
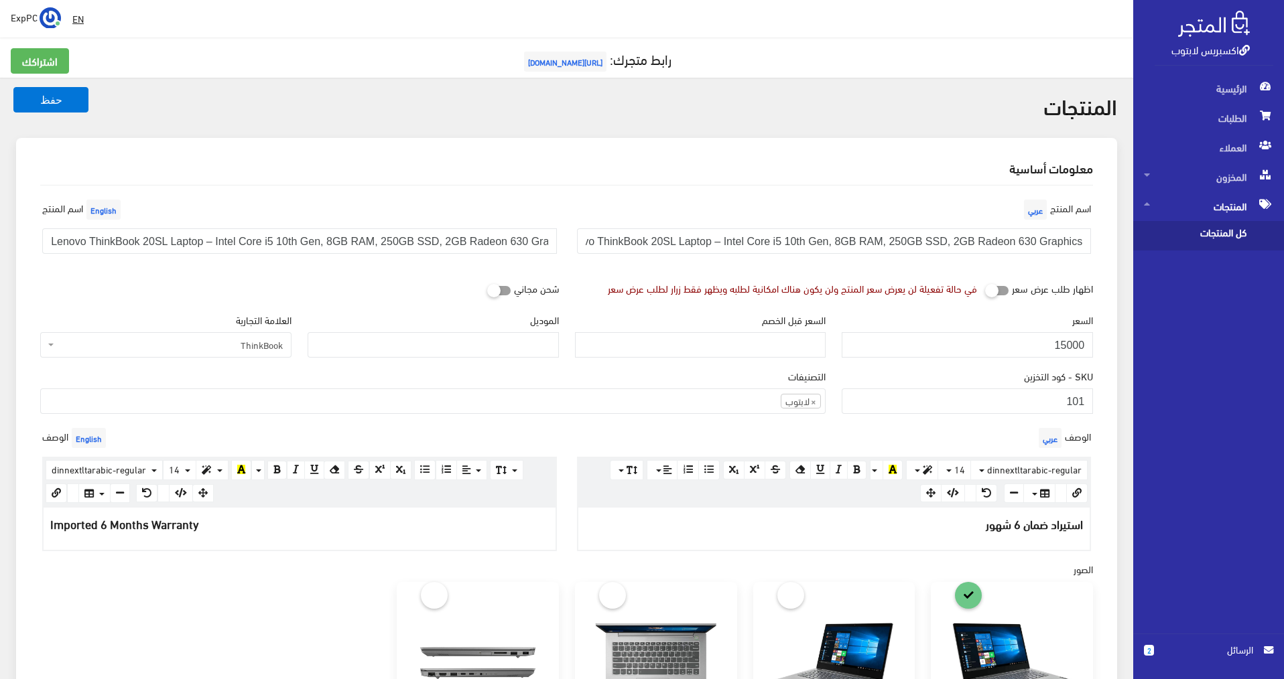
click at [1236, 241] on span "كل المنتجات" at bounding box center [1195, 235] width 102 height 29
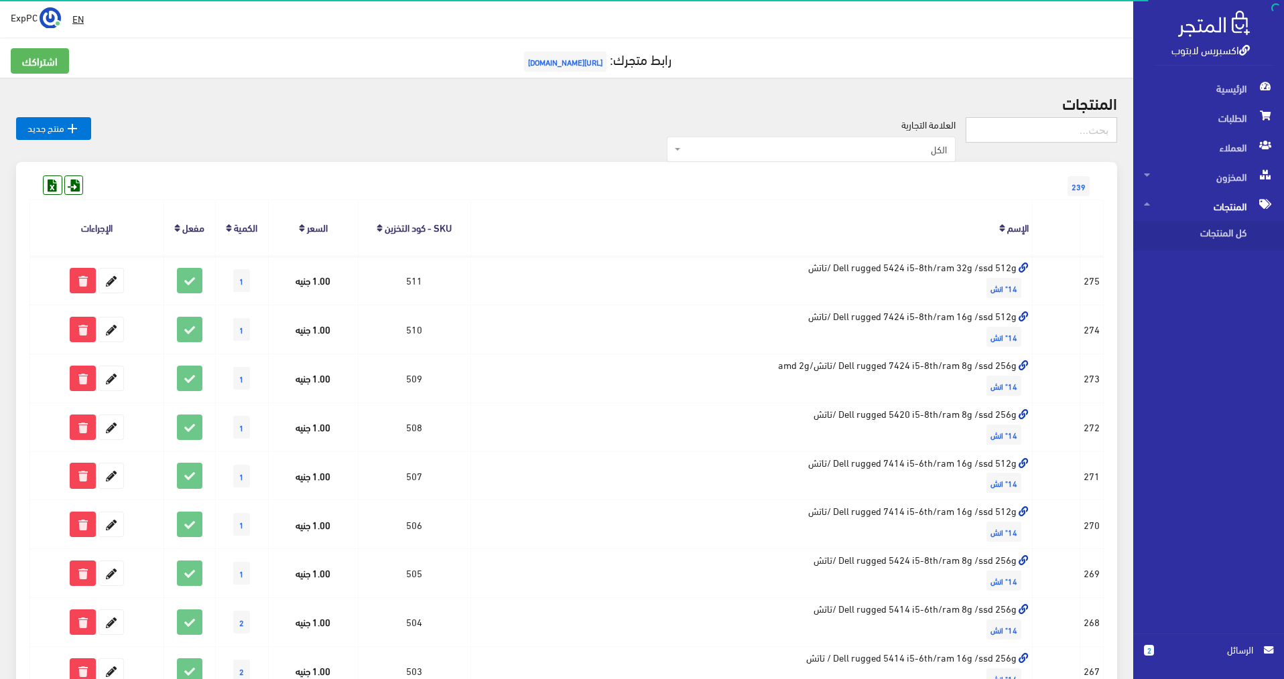
click at [1066, 135] on input "text" at bounding box center [1041, 129] width 151 height 25
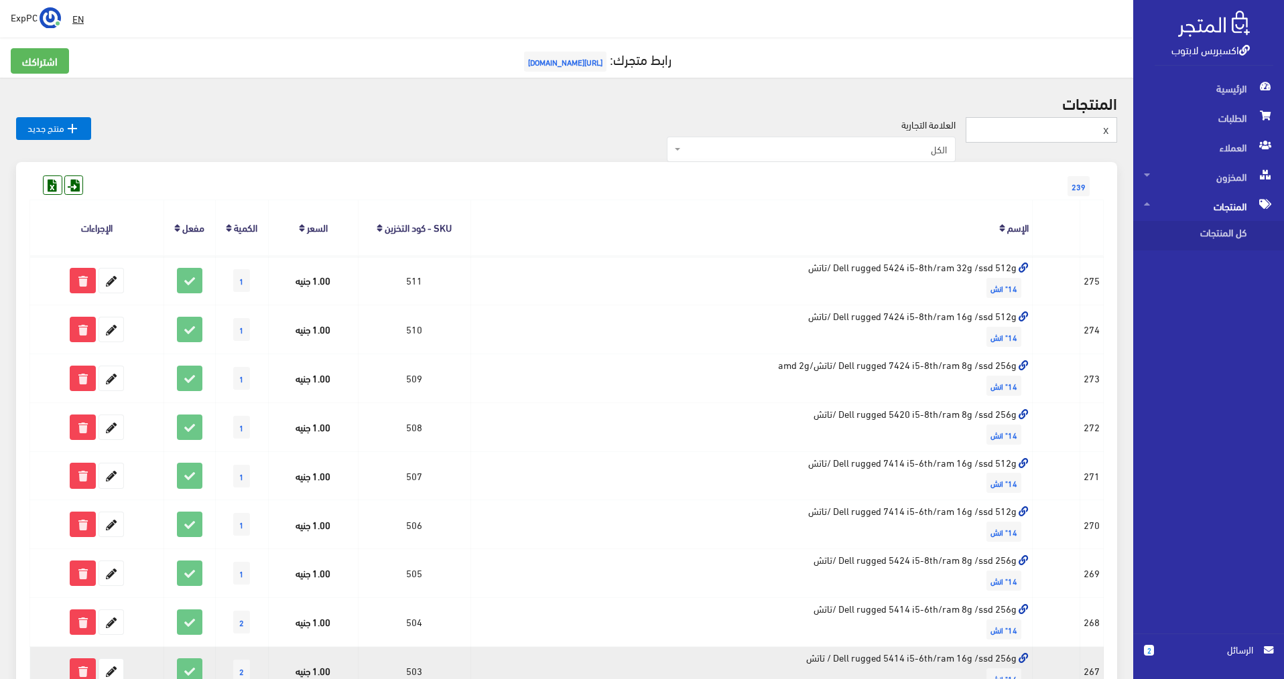
type input "x"
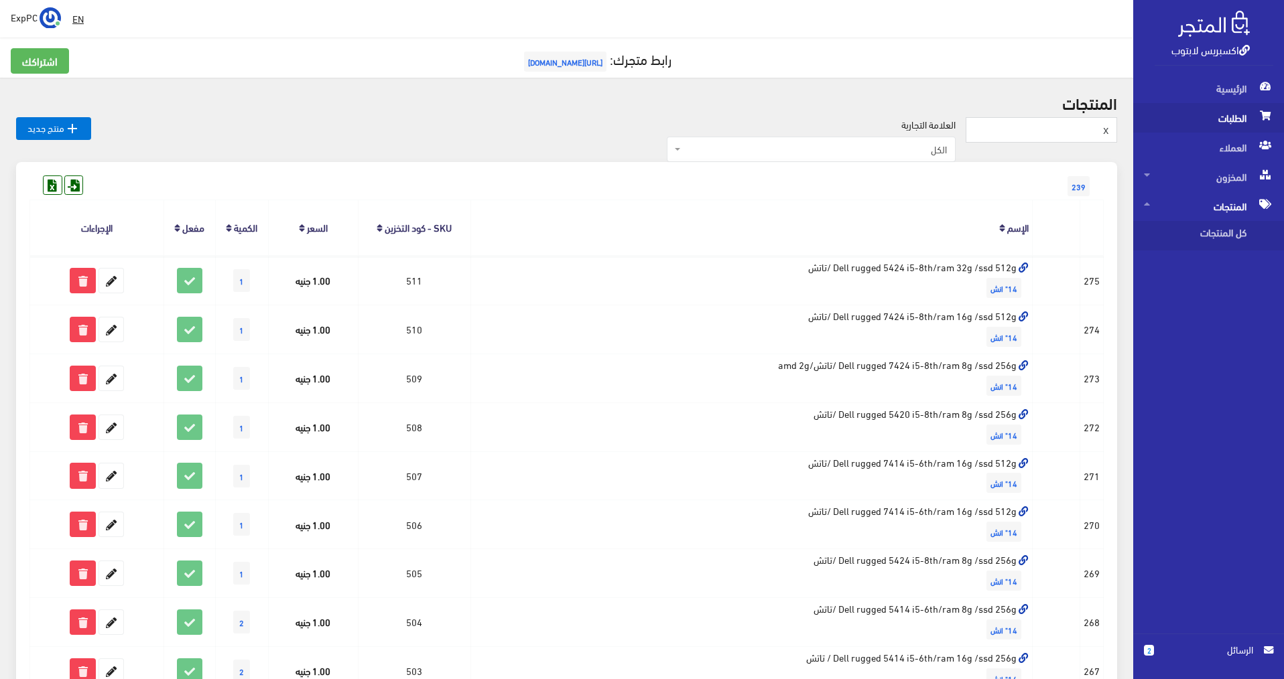
click at [1225, 119] on span "الطلبات" at bounding box center [1208, 117] width 129 height 29
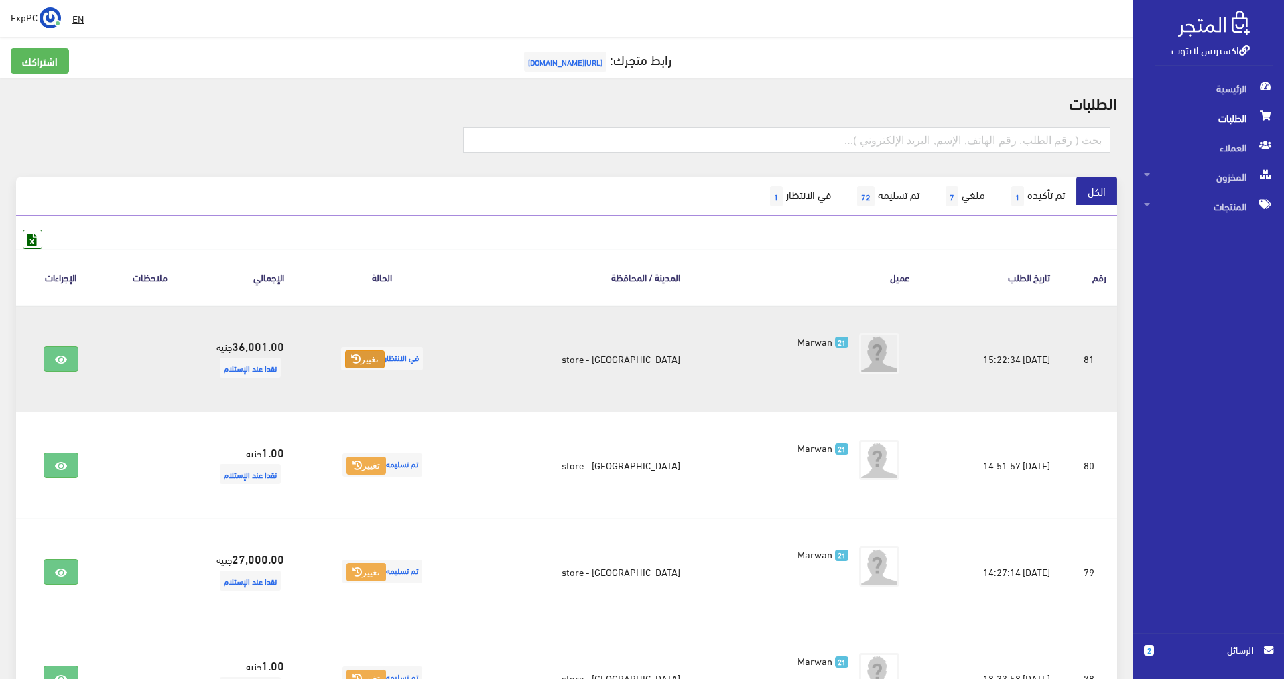
click at [385, 352] on button "تغيير" at bounding box center [365, 359] width 40 height 19
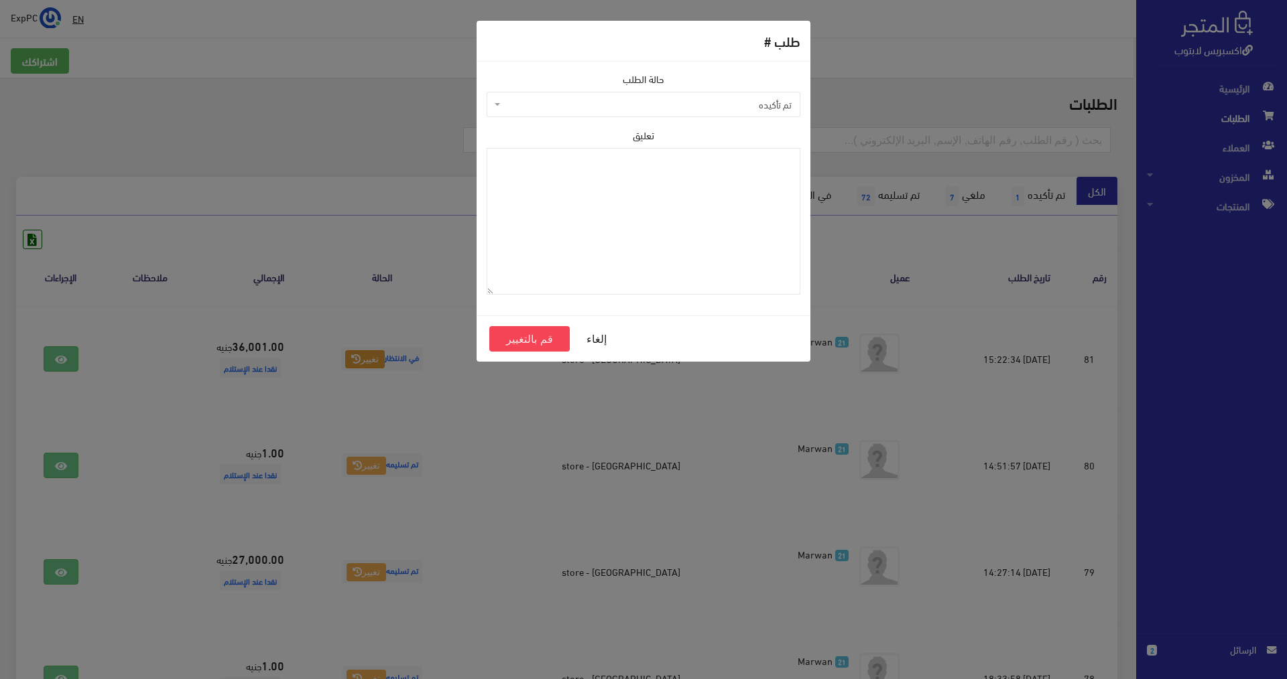
click at [718, 103] on span "تم تأكيده" at bounding box center [647, 104] width 288 height 13
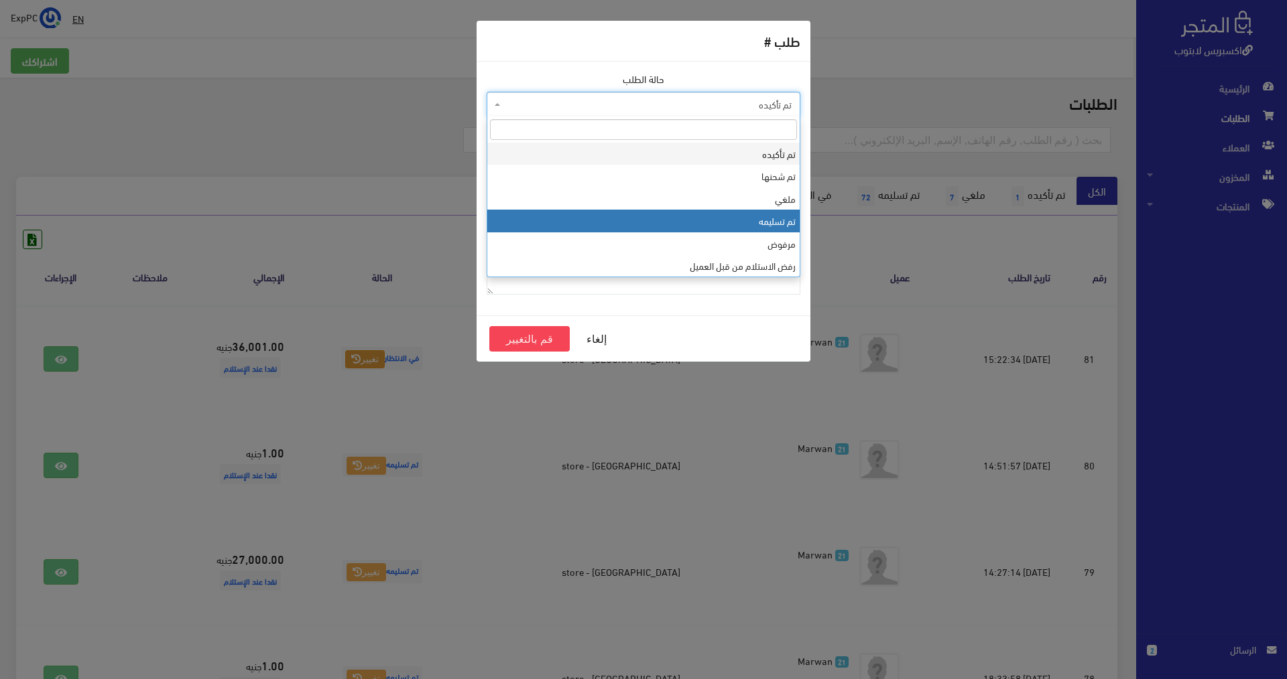
select select "4"
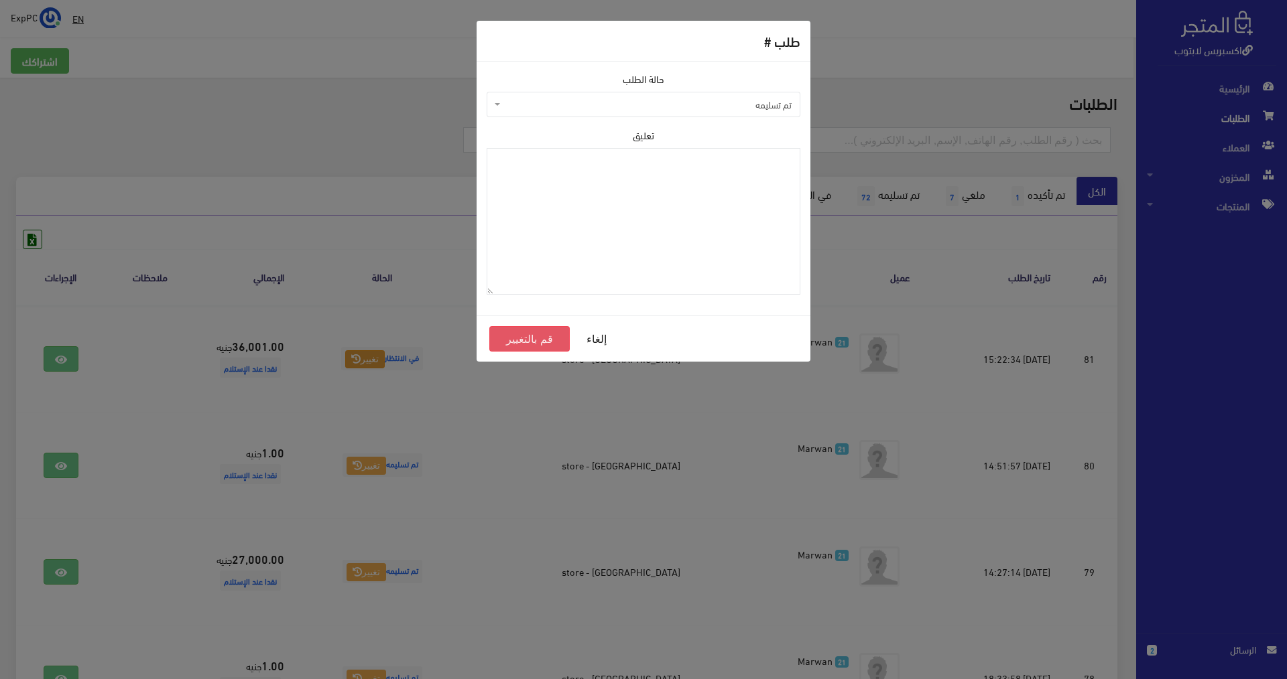
click at [519, 334] on button "قم بالتغيير" at bounding box center [529, 338] width 80 height 25
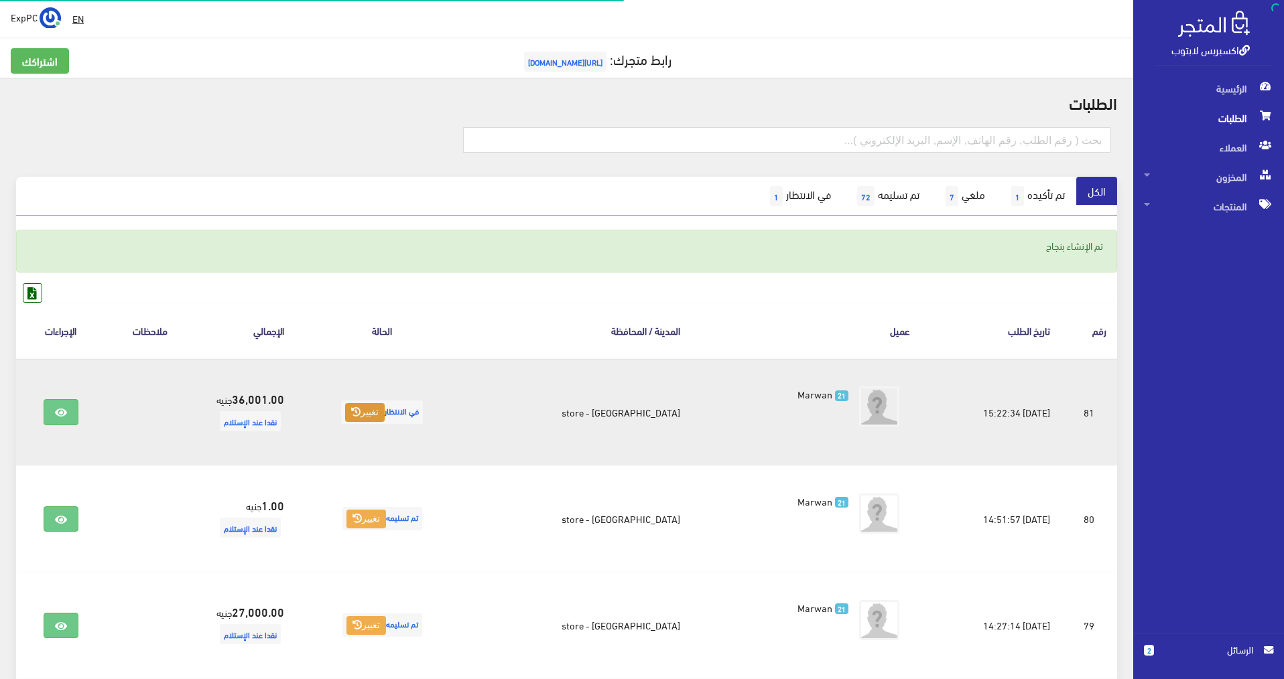
click at [371, 405] on button "تغيير" at bounding box center [365, 412] width 40 height 19
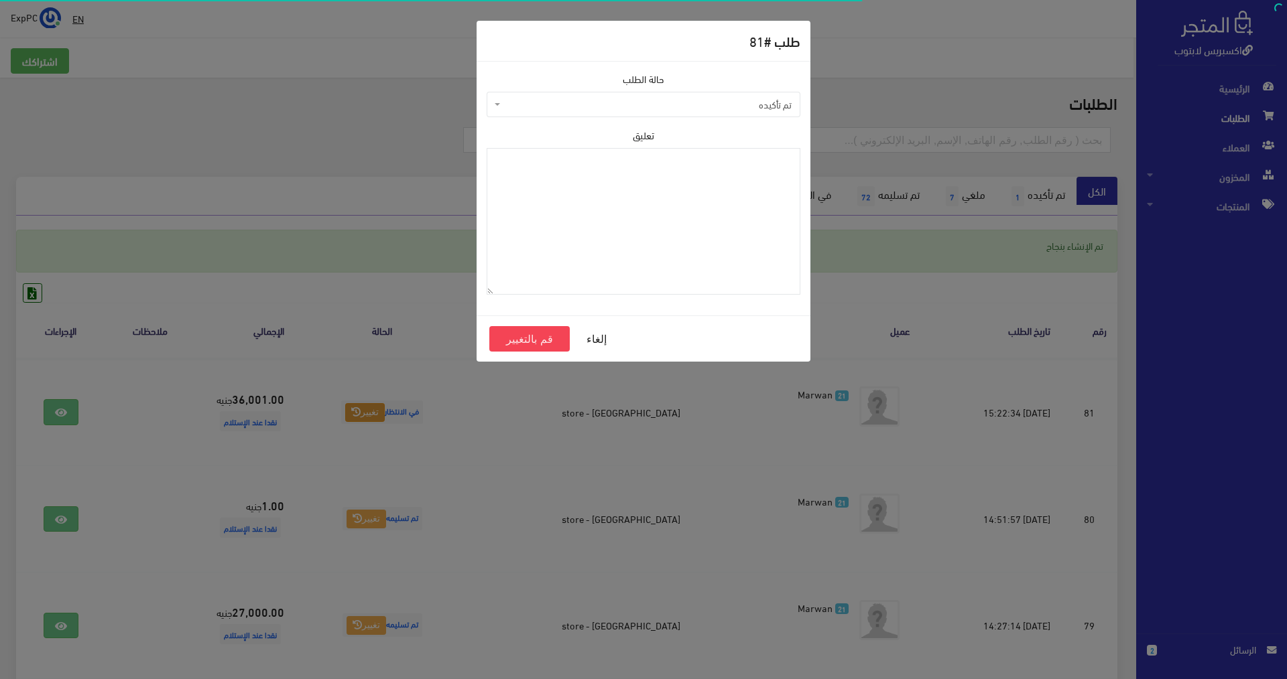
click at [716, 103] on span "تم تأكيده" at bounding box center [647, 104] width 288 height 13
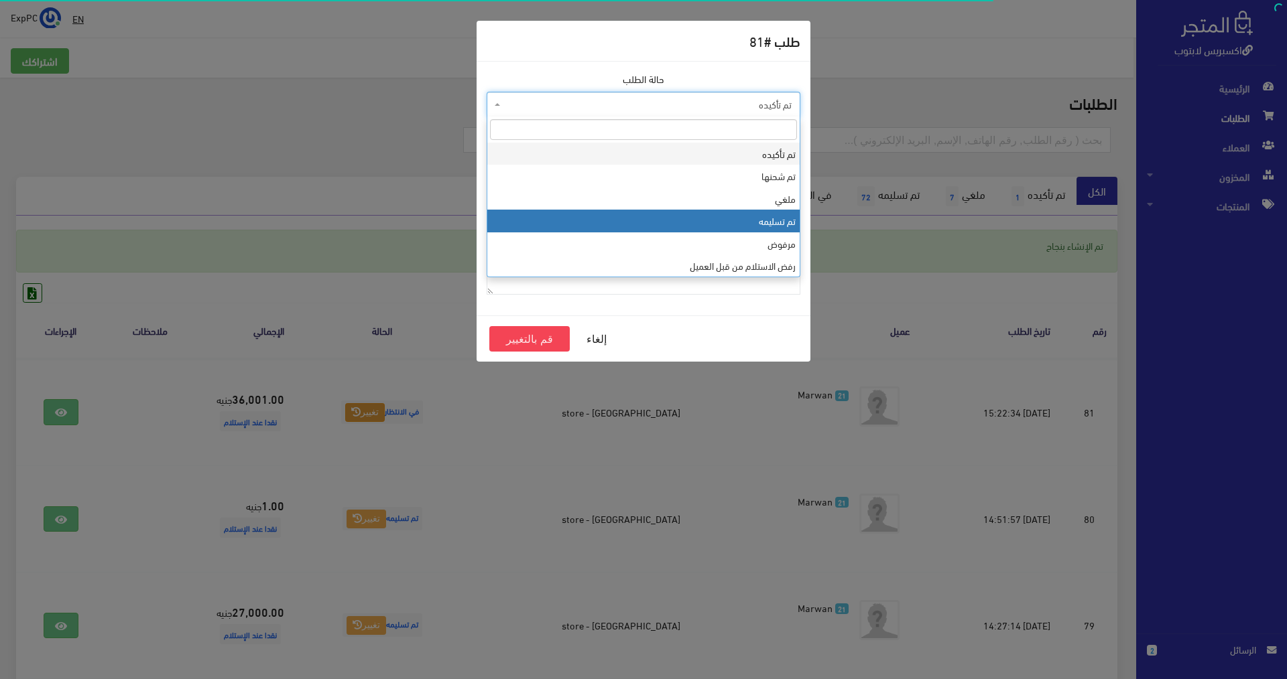
select select "4"
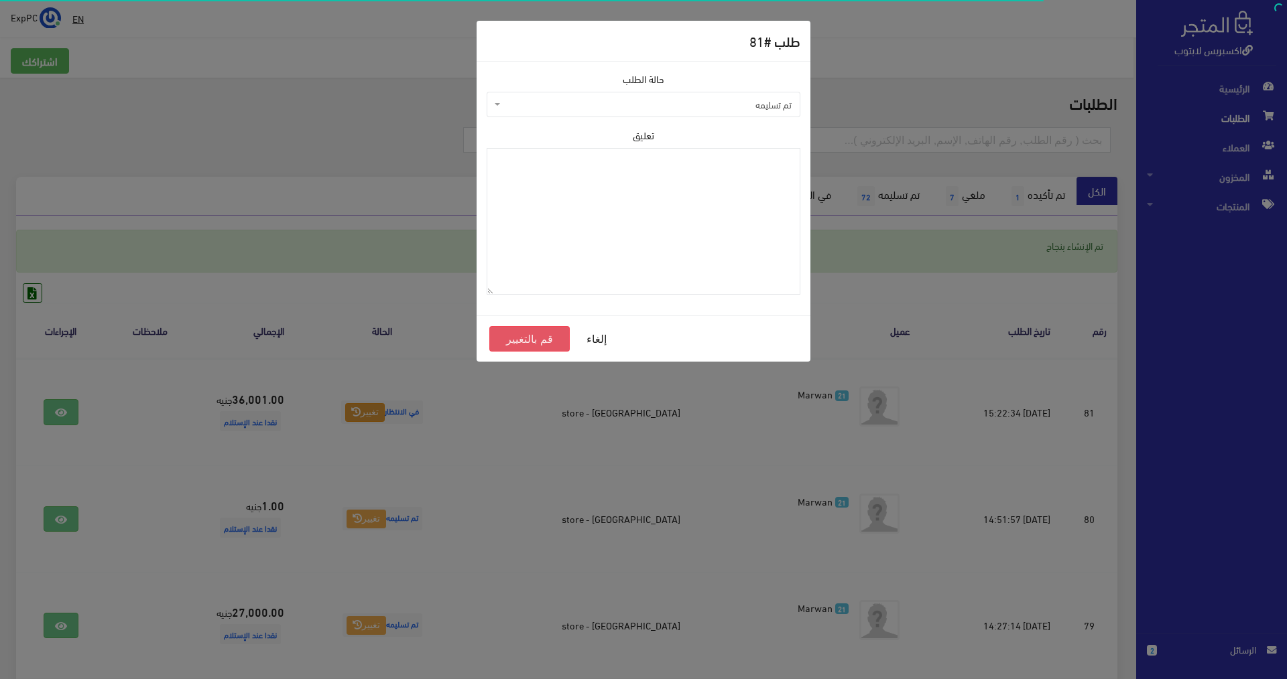
click at [541, 344] on button "قم بالتغيير" at bounding box center [529, 338] width 80 height 25
